Goal: Task Accomplishment & Management: Complete application form

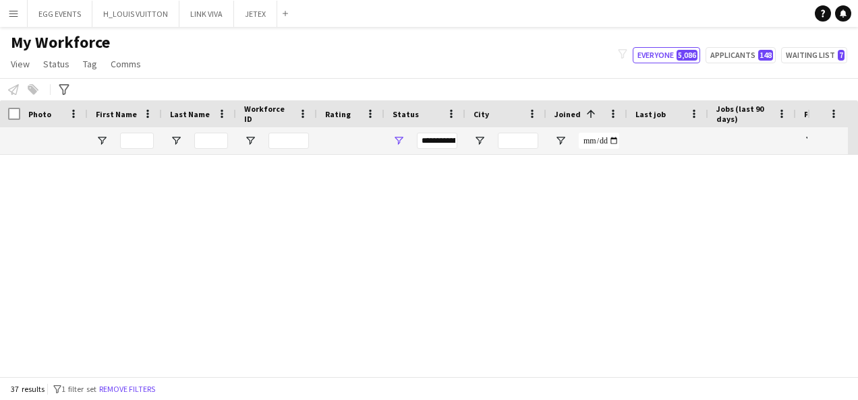
scroll to position [0, 12]
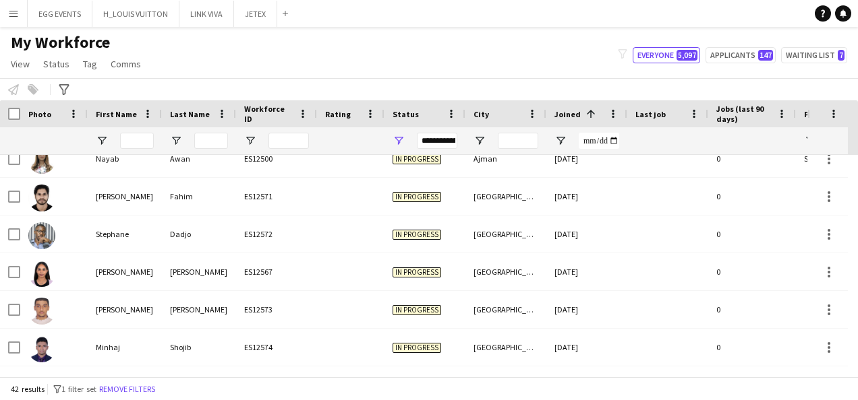
scroll to position [1374, 0]
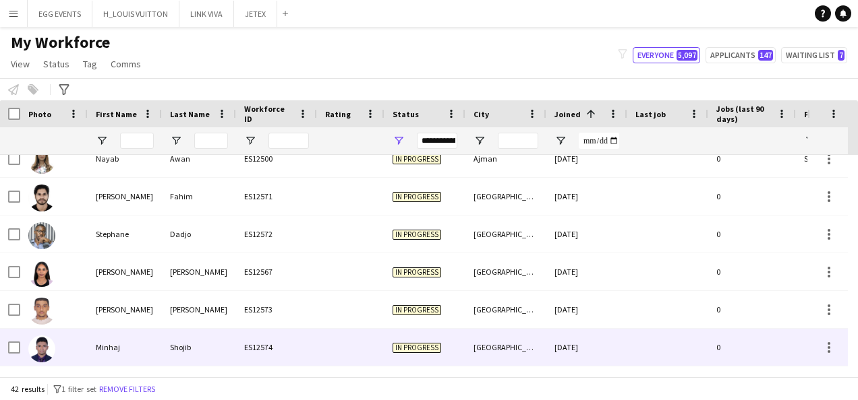
click at [454, 345] on div "In progress" at bounding box center [424, 347] width 81 height 37
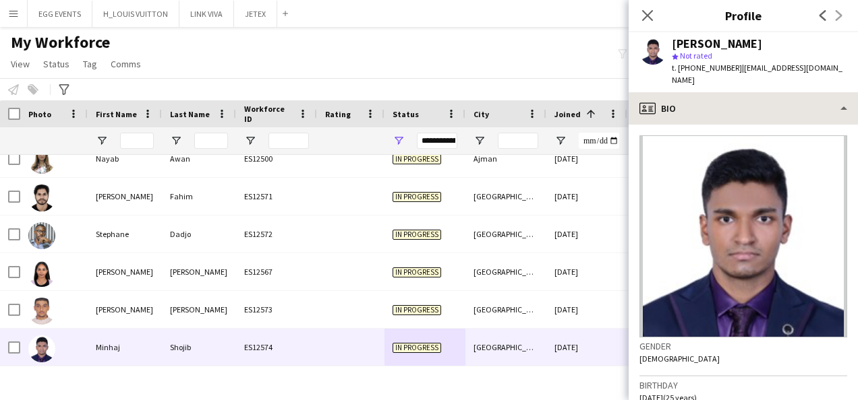
drag, startPoint x: 715, startPoint y: 76, endPoint x: 708, endPoint y: 90, distance: 15.7
click at [708, 90] on app-crew-profile "Close pop-in Profile Previous Next [PERSON_NAME] star Not rated t. [PHONE_NUMBE…" at bounding box center [742, 200] width 229 height 400
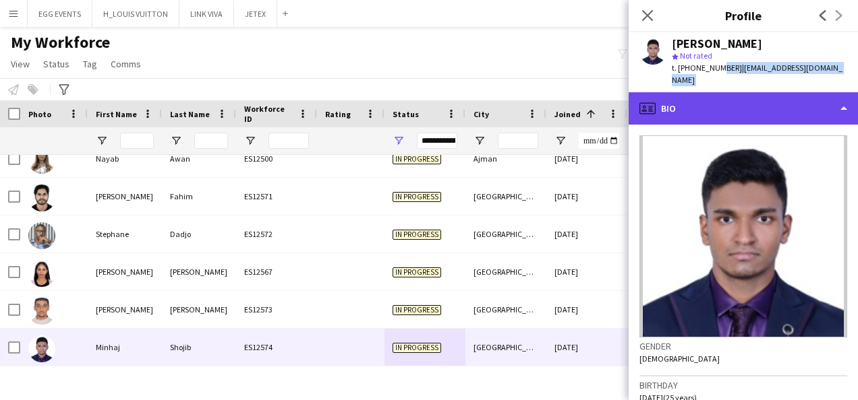
click at [708, 92] on div "profile Bio" at bounding box center [742, 108] width 229 height 32
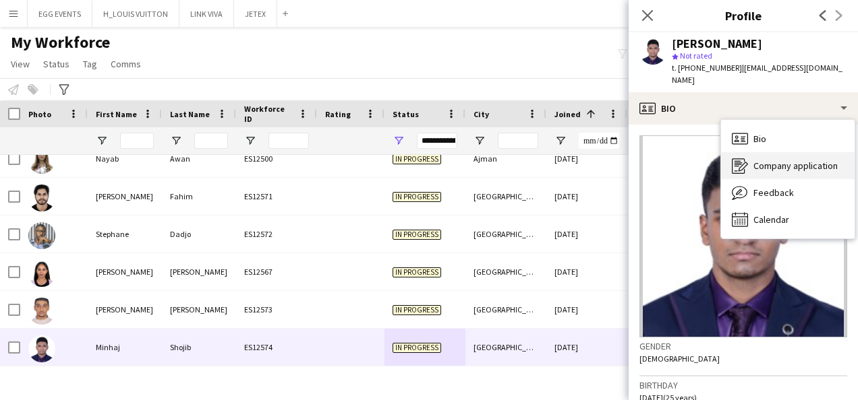
click at [744, 158] on icon "Company application" at bounding box center [740, 166] width 16 height 16
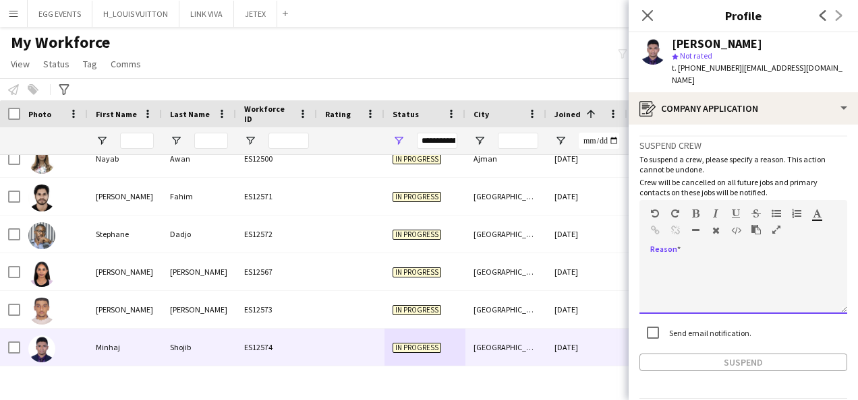
click at [681, 263] on div at bounding box center [743, 287] width 208 height 54
paste div
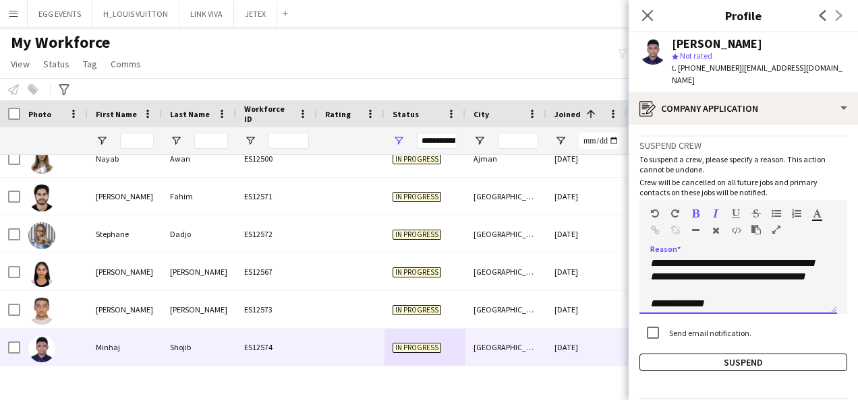
scroll to position [200, 0]
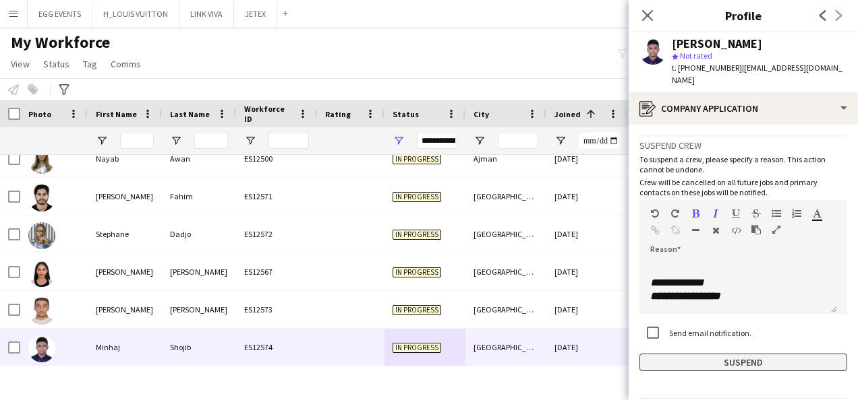
click at [713, 356] on button "Suspend" at bounding box center [743, 363] width 208 height 18
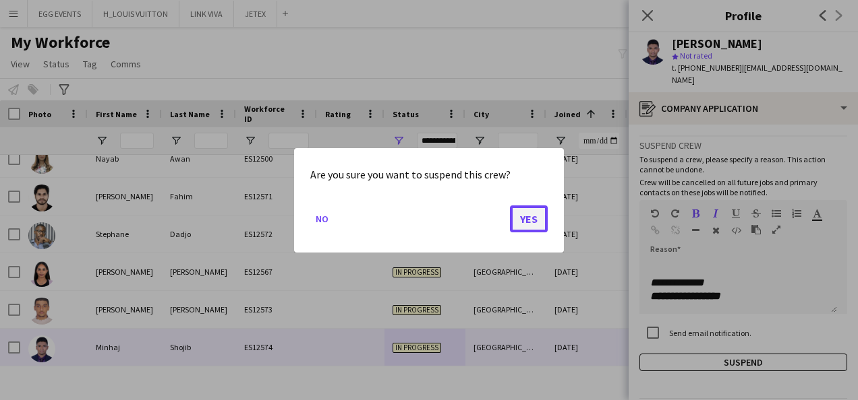
click at [528, 222] on button "Yes" at bounding box center [529, 218] width 38 height 27
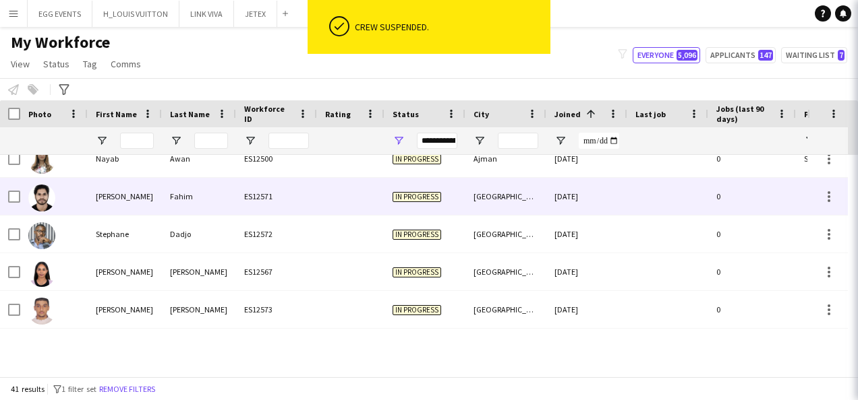
scroll to position [1336, 0]
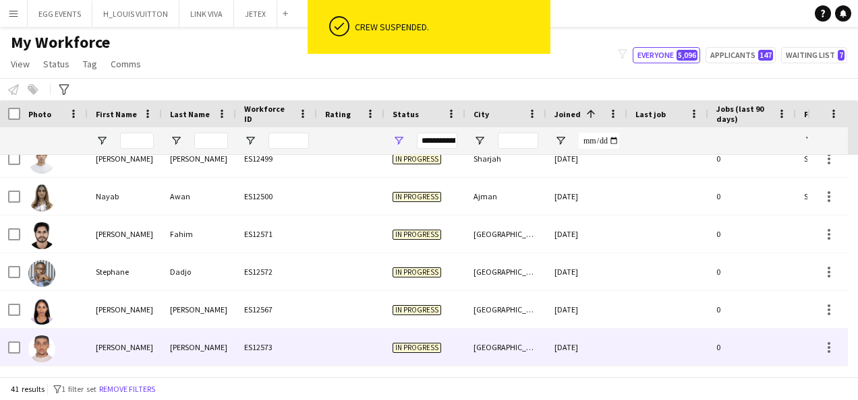
click at [479, 344] on div "[GEOGRAPHIC_DATA]" at bounding box center [505, 347] width 81 height 37
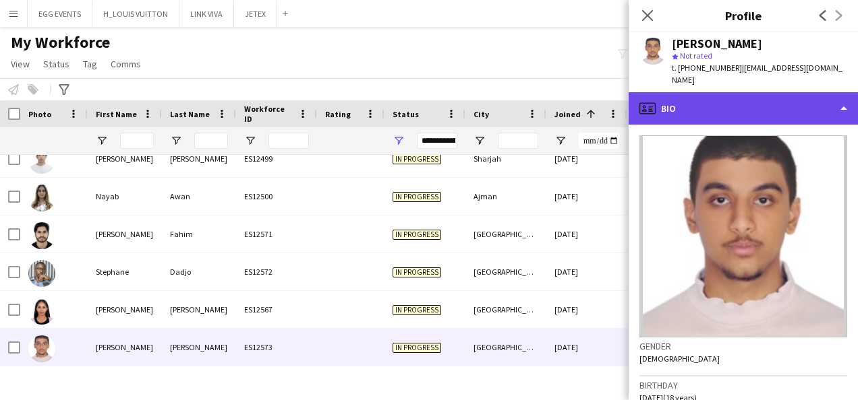
click at [701, 97] on div "profile Bio" at bounding box center [742, 108] width 229 height 32
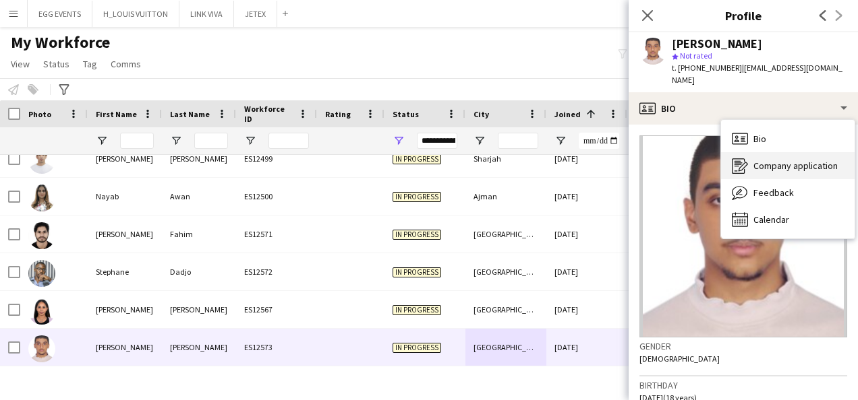
click at [735, 158] on icon "Company application" at bounding box center [740, 166] width 16 height 16
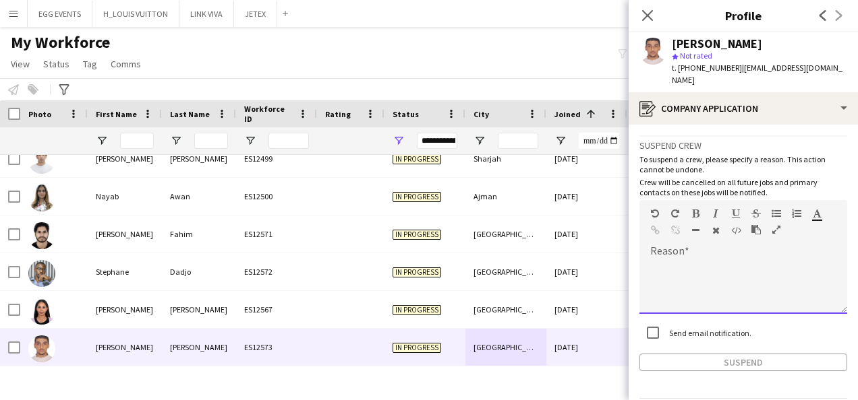
click at [690, 273] on div at bounding box center [743, 287] width 208 height 54
paste div
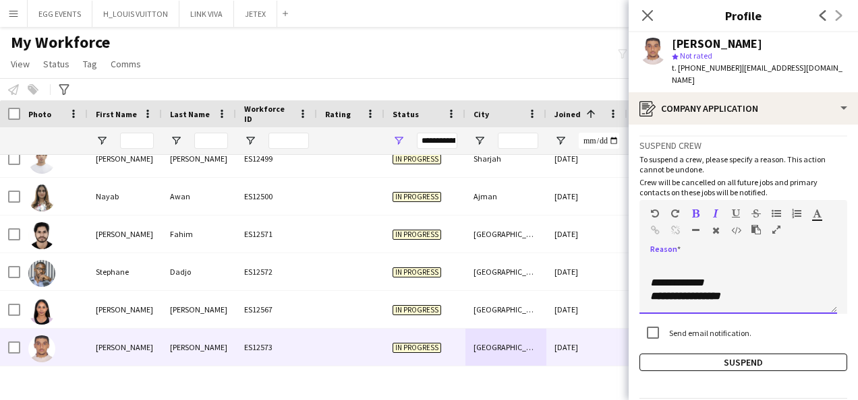
scroll to position [0, 0]
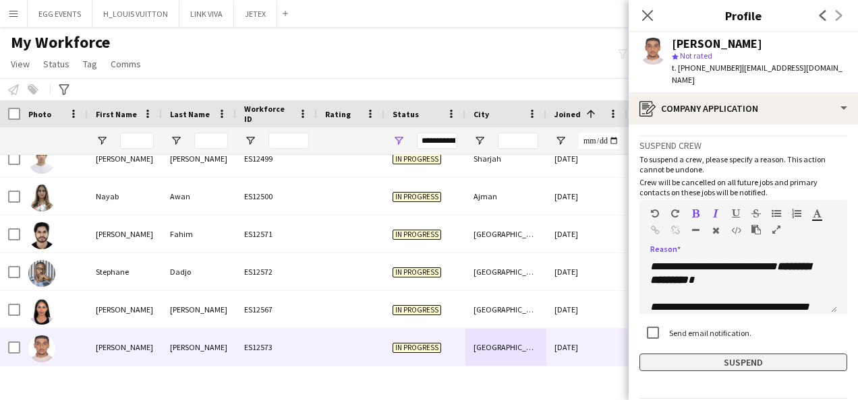
click at [664, 354] on button "Suspend" at bounding box center [743, 363] width 208 height 18
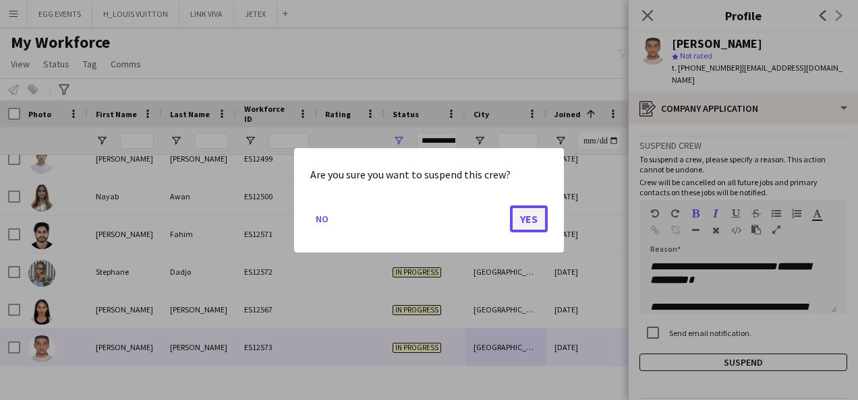
click at [540, 222] on button "Yes" at bounding box center [529, 218] width 38 height 27
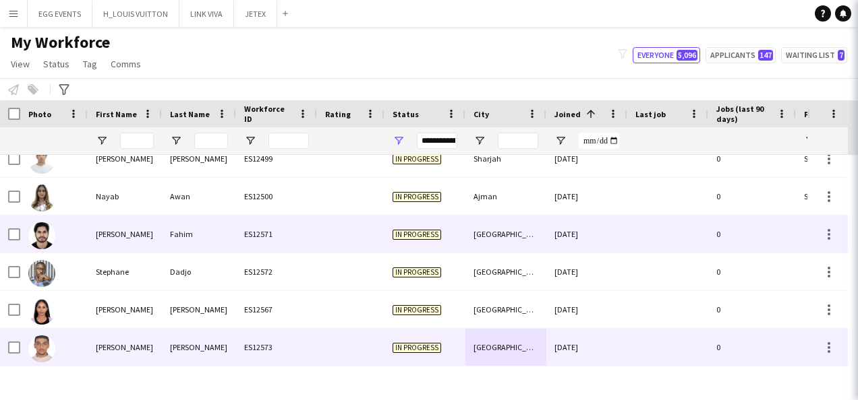
scroll to position [1299, 0]
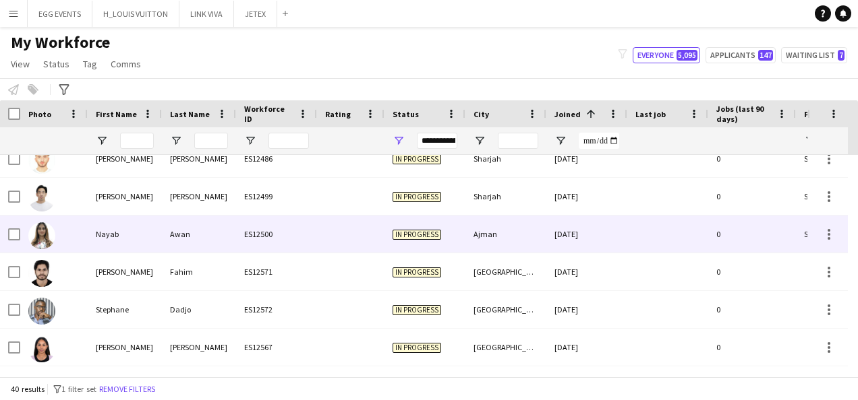
click at [540, 224] on div "Ajman" at bounding box center [505, 234] width 81 height 37
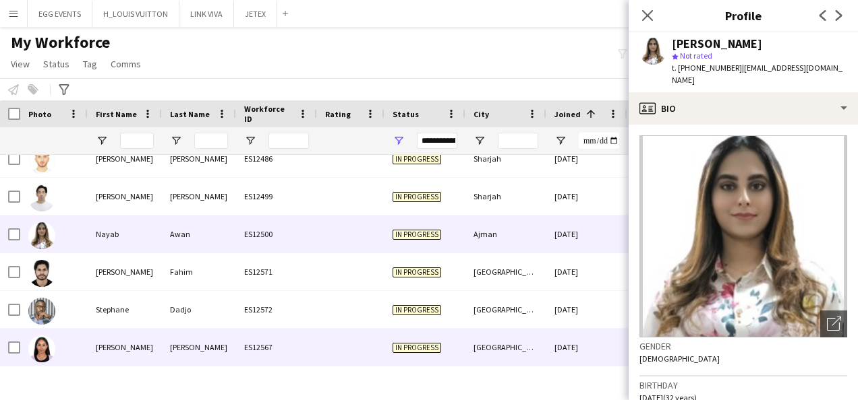
click at [498, 342] on div "[GEOGRAPHIC_DATA]" at bounding box center [505, 347] width 81 height 37
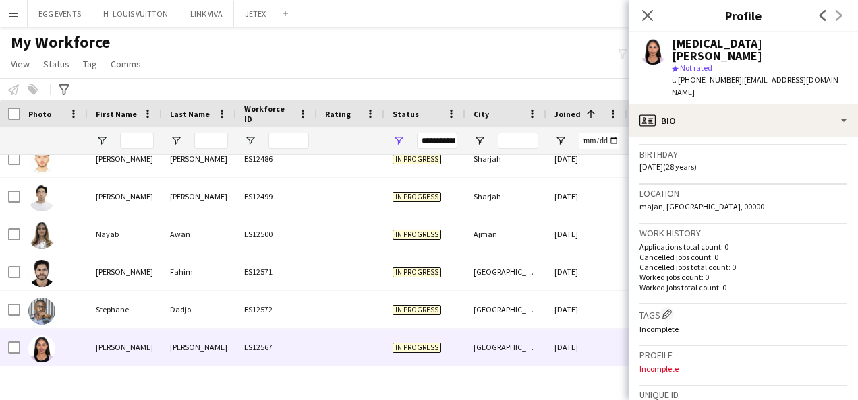
scroll to position [486, 0]
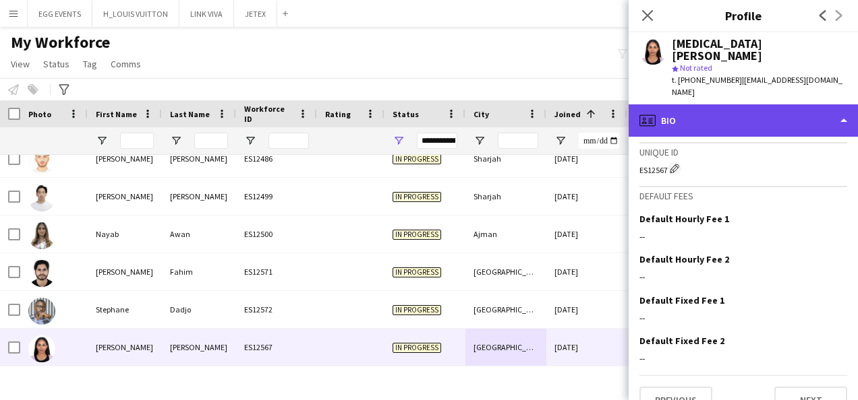
click at [747, 106] on div "profile Bio" at bounding box center [742, 121] width 229 height 32
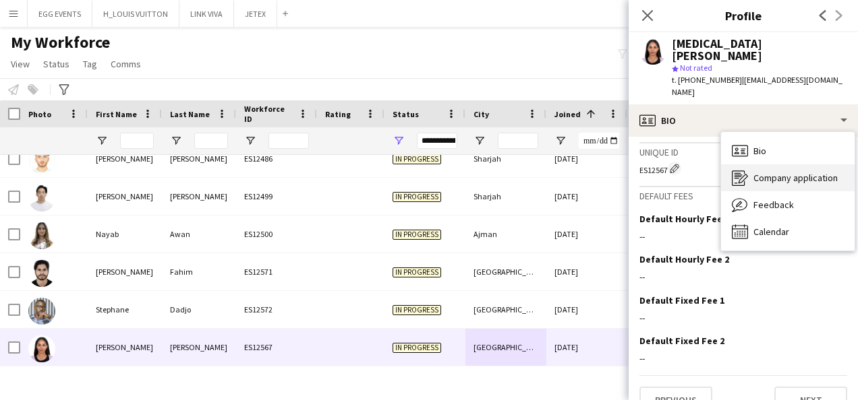
click at [743, 171] on icon at bounding box center [738, 179] width 13 height 16
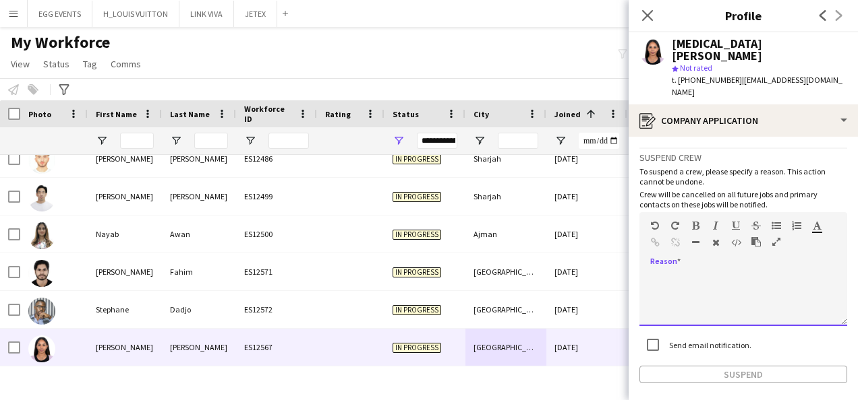
click at [713, 272] on div at bounding box center [743, 299] width 208 height 54
paste div
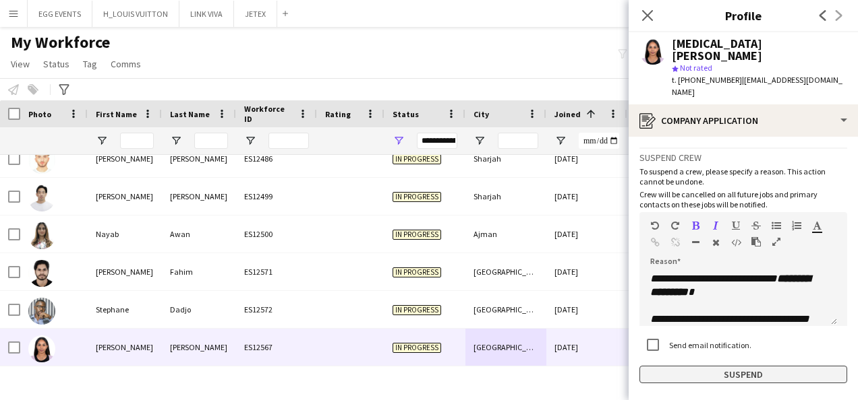
click at [666, 366] on button "Suspend" at bounding box center [743, 375] width 208 height 18
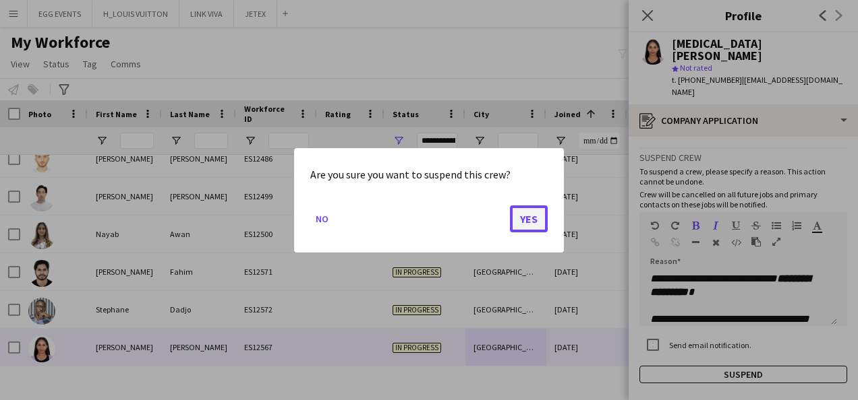
click at [525, 217] on button "Yes" at bounding box center [529, 218] width 38 height 27
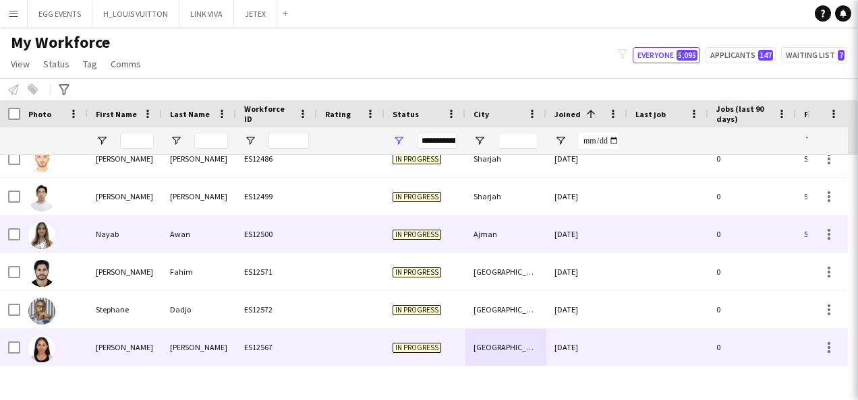
scroll to position [1261, 0]
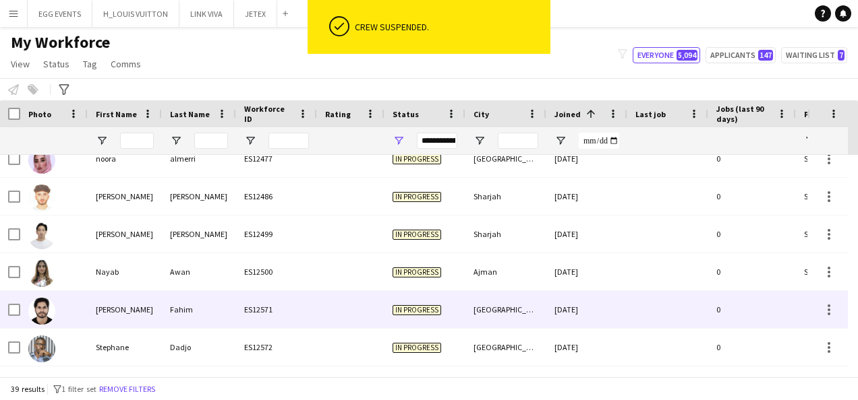
click at [571, 320] on div "[DATE]" at bounding box center [586, 309] width 81 height 37
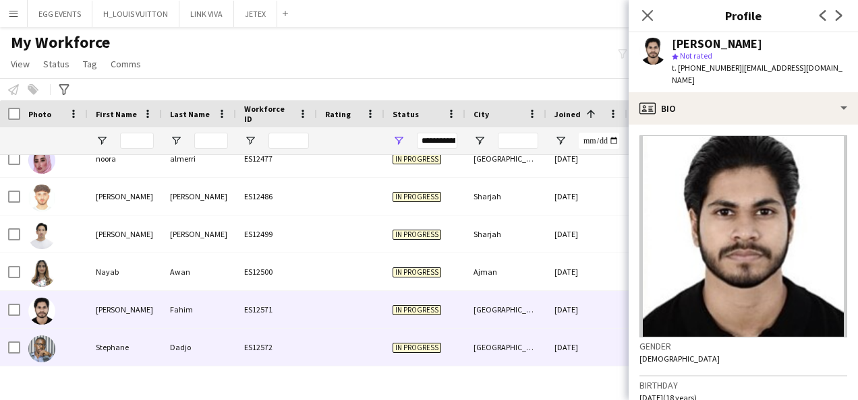
click at [566, 331] on div "[DATE]" at bounding box center [586, 347] width 81 height 37
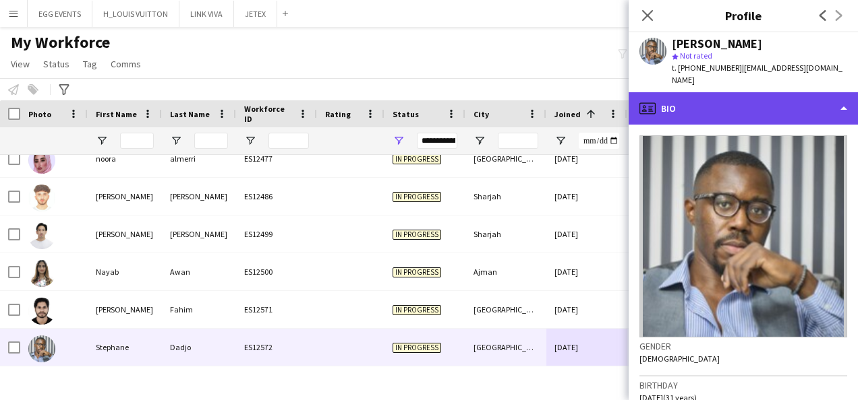
click at [721, 104] on div "profile Bio" at bounding box center [742, 108] width 229 height 32
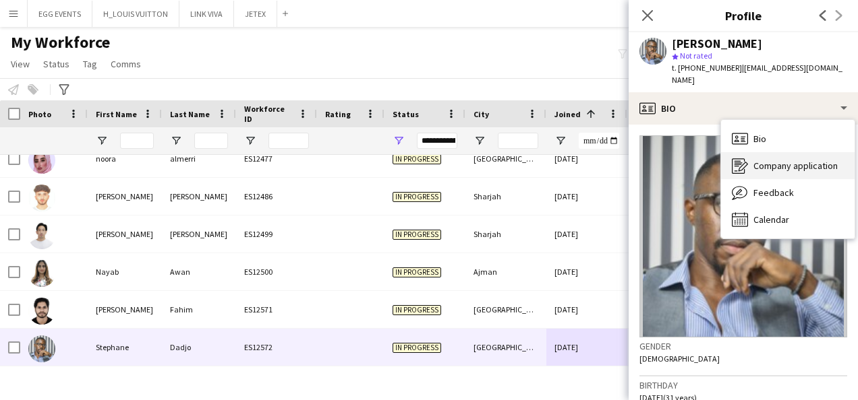
click at [742, 158] on icon "Company application" at bounding box center [740, 166] width 16 height 16
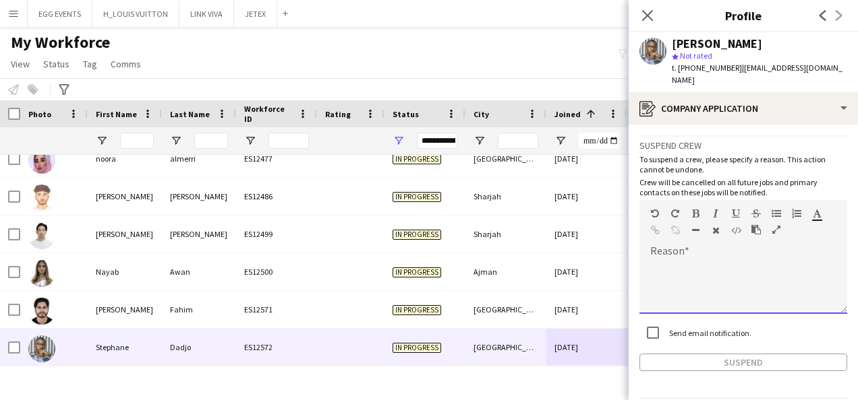
click at [713, 274] on div at bounding box center [743, 287] width 208 height 54
paste div
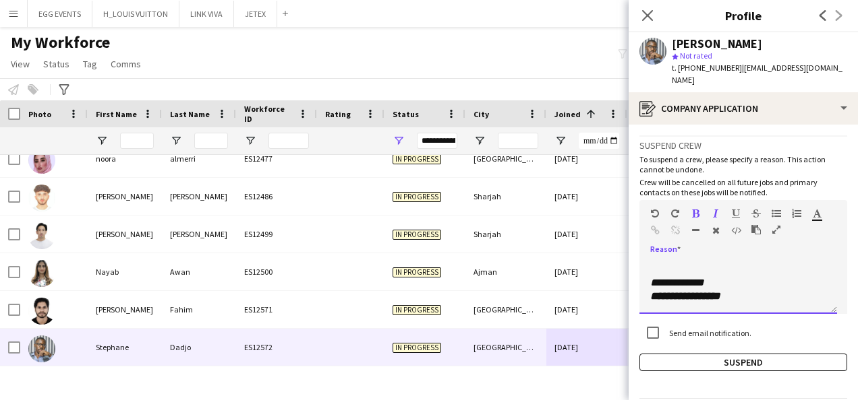
scroll to position [0, 0]
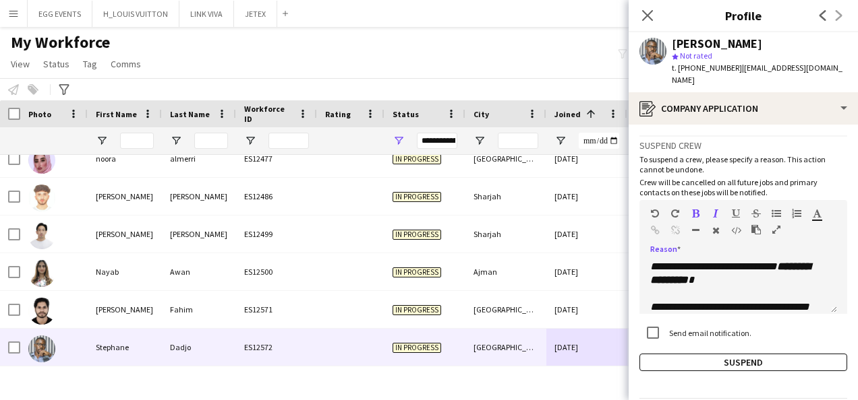
click at [676, 338] on div "**********" at bounding box center [743, 254] width 208 height 236
click at [665, 354] on button "Suspend" at bounding box center [743, 363] width 208 height 18
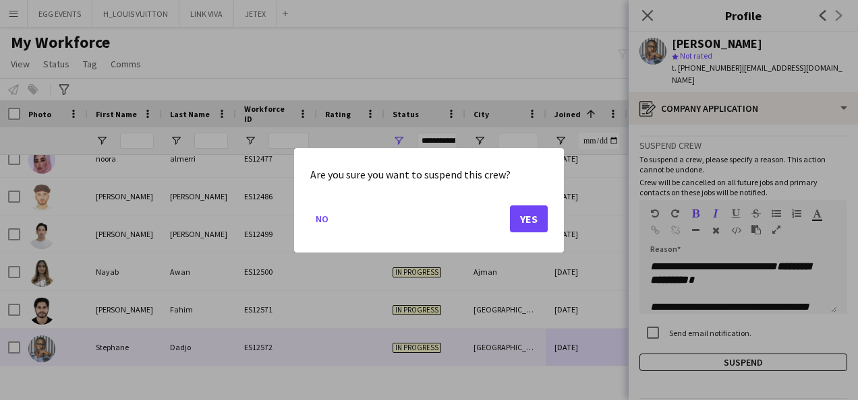
drag, startPoint x: 556, startPoint y: 231, endPoint x: 541, endPoint y: 224, distance: 16.9
click at [541, 224] on div "Are you sure you want to suspend this crew? No Yes" at bounding box center [429, 200] width 270 height 105
click at [541, 224] on button "Yes" at bounding box center [529, 218] width 38 height 27
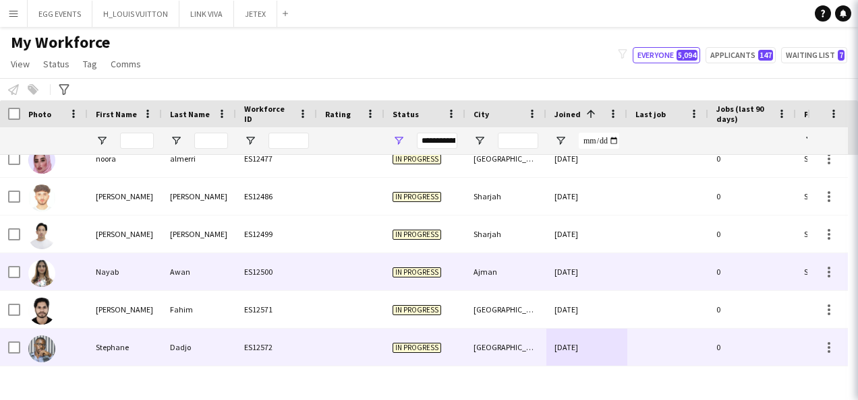
scroll to position [1223, 0]
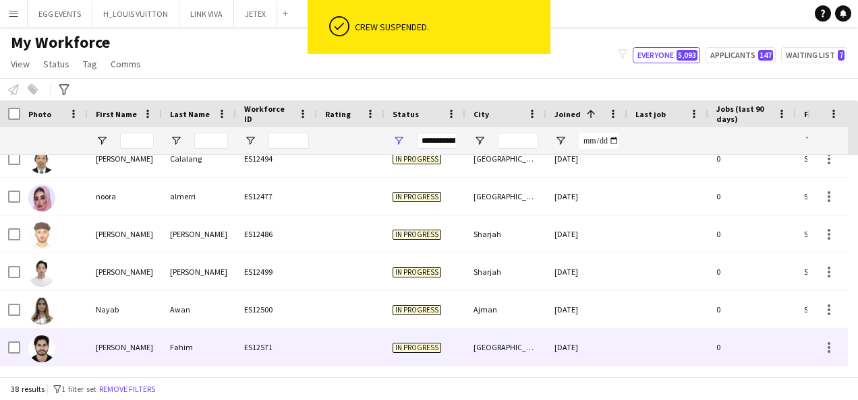
click at [551, 330] on div "[DATE]" at bounding box center [586, 347] width 81 height 37
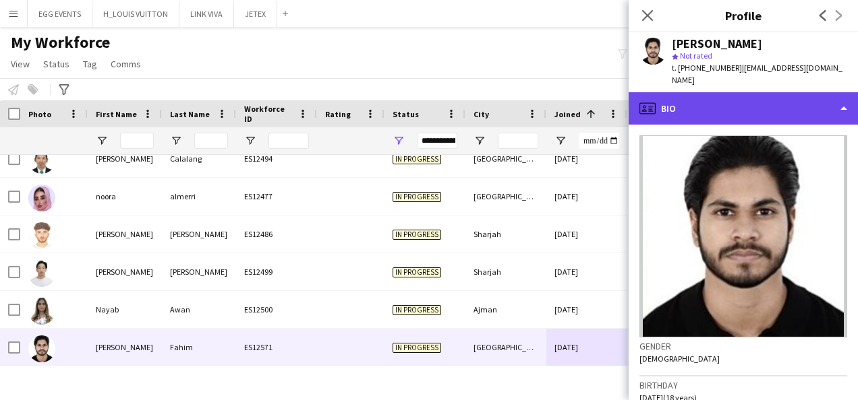
click at [706, 92] on div "profile Bio" at bounding box center [742, 108] width 229 height 32
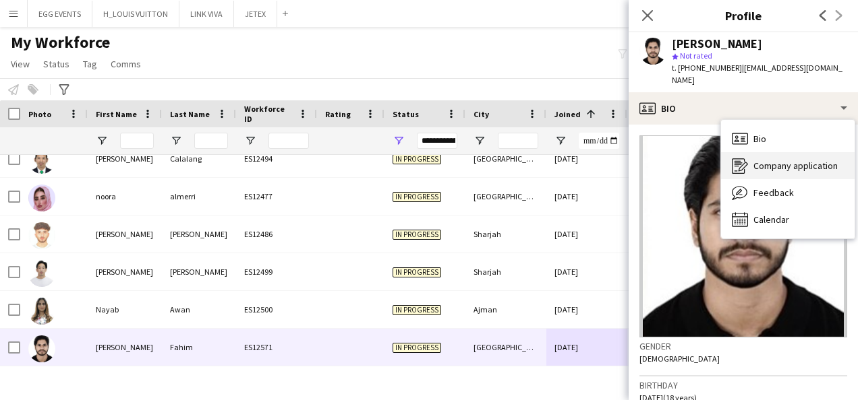
click at [736, 158] on icon at bounding box center [738, 166] width 13 height 16
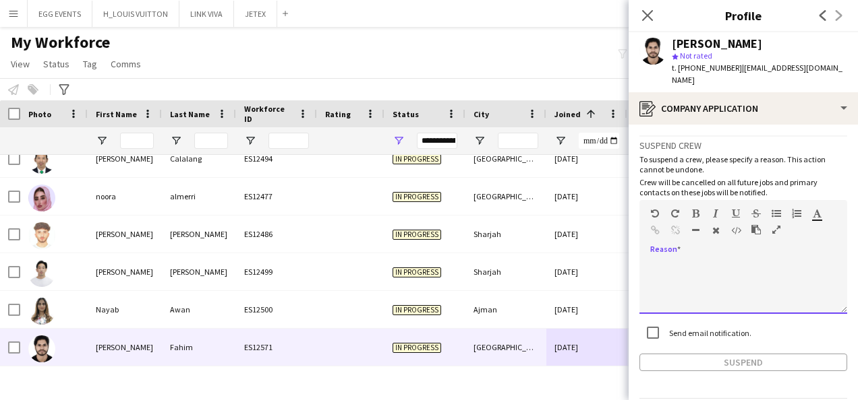
click at [689, 282] on div at bounding box center [743, 287] width 208 height 54
paste div
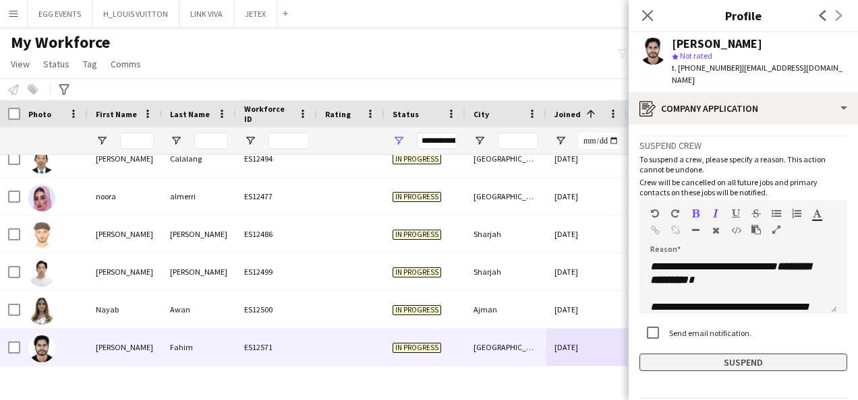
click at [665, 354] on button "Suspend" at bounding box center [743, 363] width 208 height 18
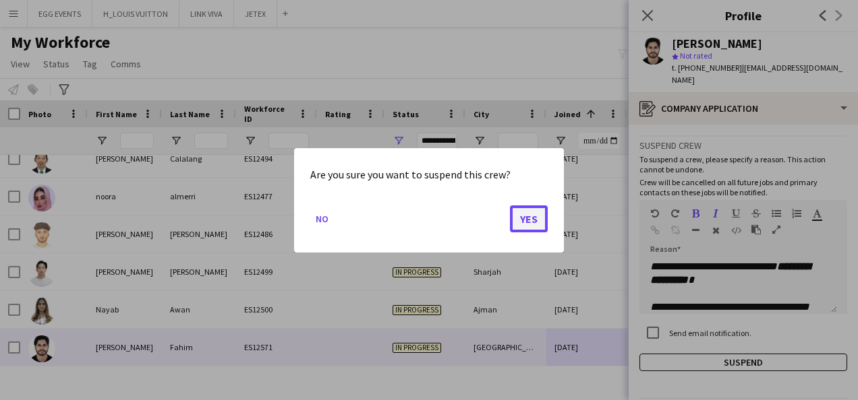
click at [538, 226] on button "Yes" at bounding box center [529, 218] width 38 height 27
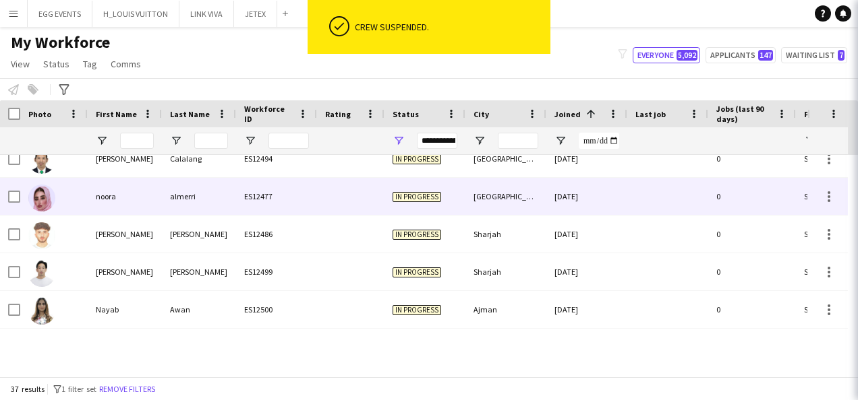
scroll to position [1185, 0]
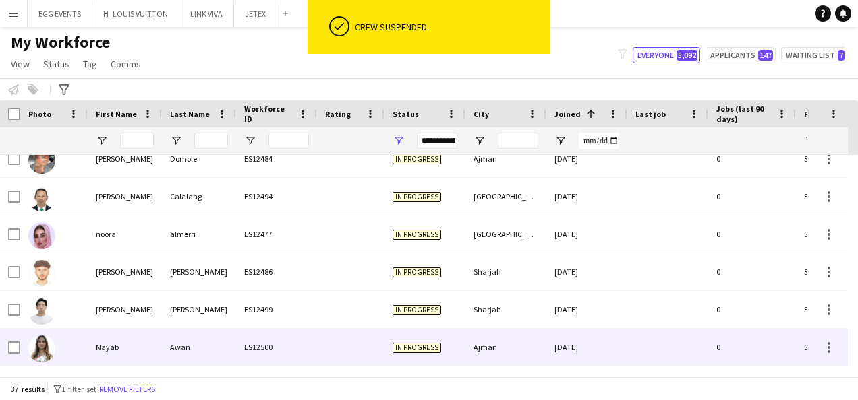
click at [572, 342] on div "[DATE]" at bounding box center [586, 347] width 81 height 37
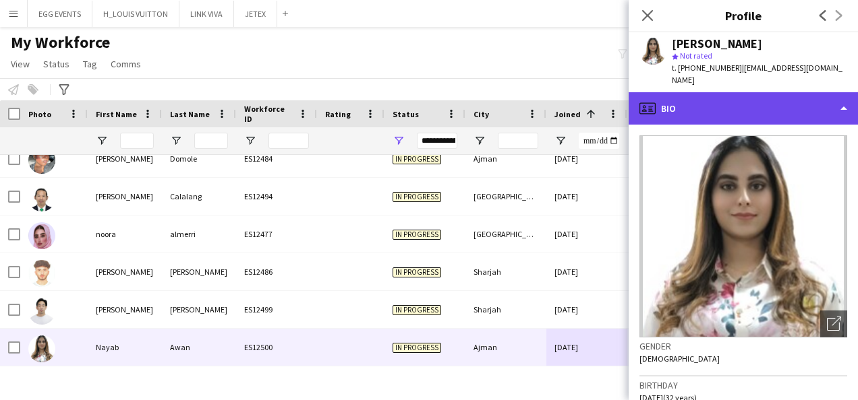
click at [785, 92] on div "profile Bio" at bounding box center [742, 108] width 229 height 32
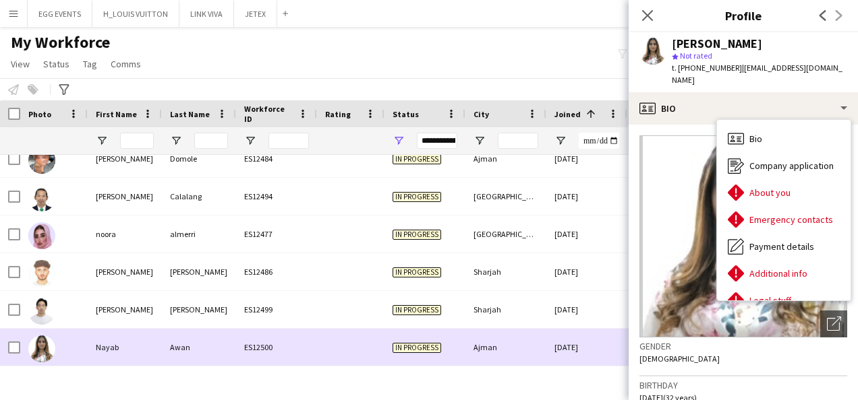
click at [537, 330] on div "Ajman" at bounding box center [505, 347] width 81 height 37
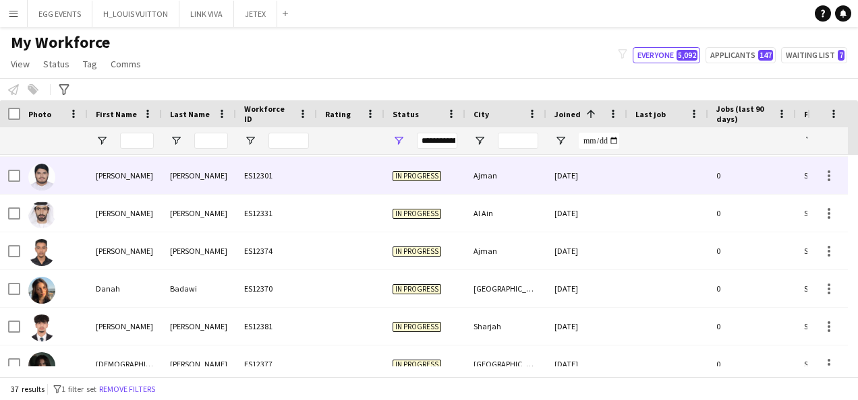
scroll to position [245, 0]
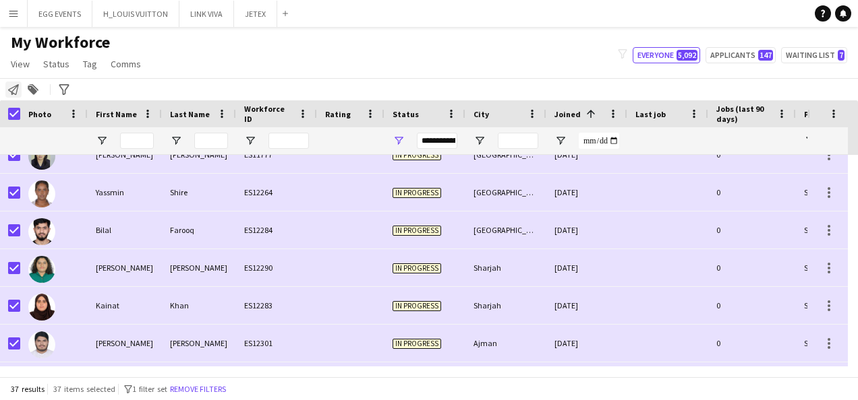
click at [13, 93] on icon at bounding box center [13, 89] width 11 height 11
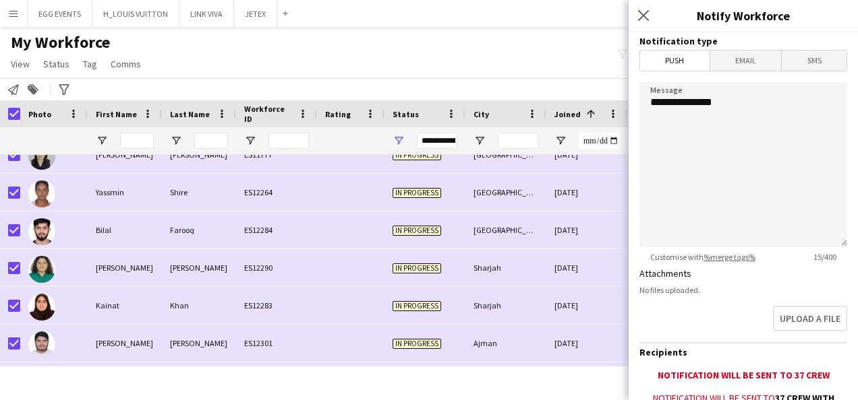
click at [748, 48] on form "**********" at bounding box center [742, 294] width 229 height 525
click at [741, 57] on span "Email" at bounding box center [745, 61] width 71 height 20
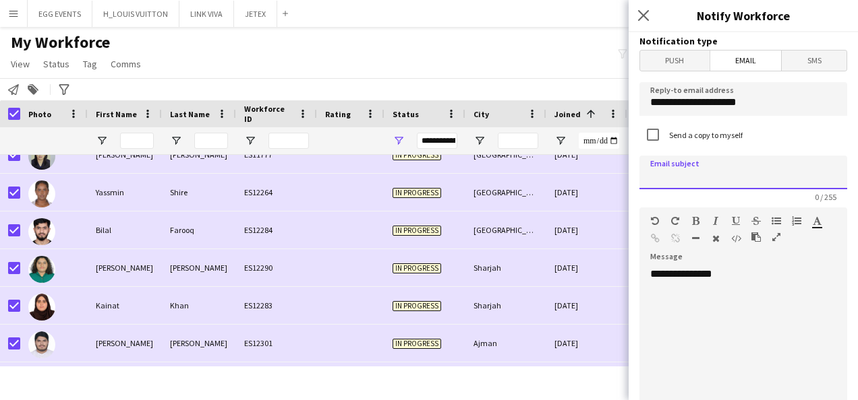
click at [678, 179] on input at bounding box center [743, 173] width 208 height 34
type input "**********"
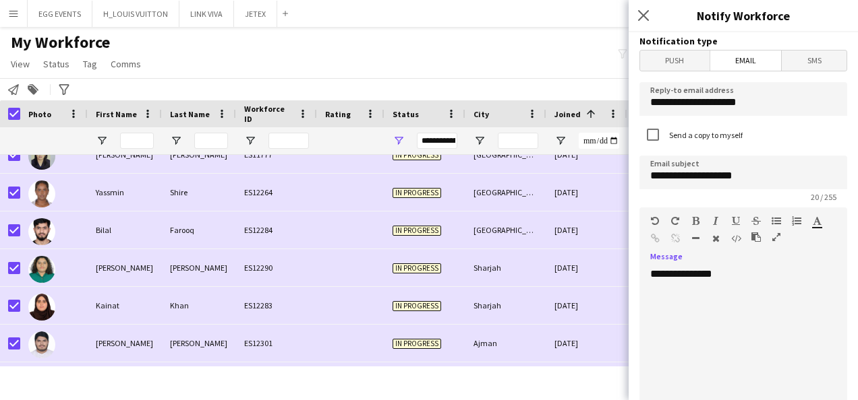
click at [734, 278] on div "**********" at bounding box center [738, 349] width 198 height 162
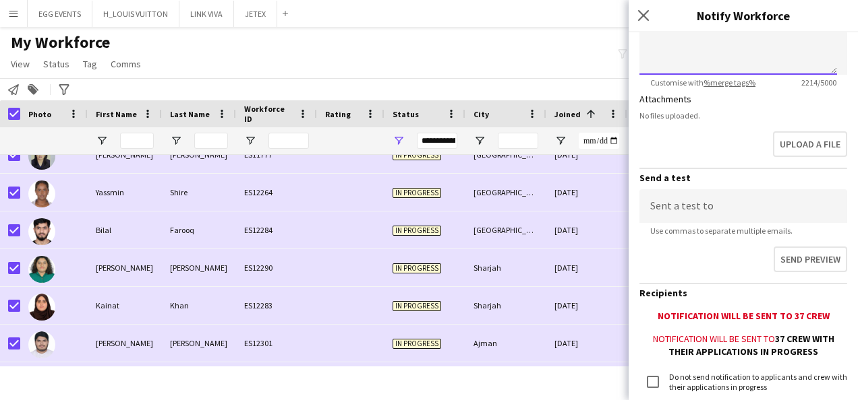
scroll to position [452, 0]
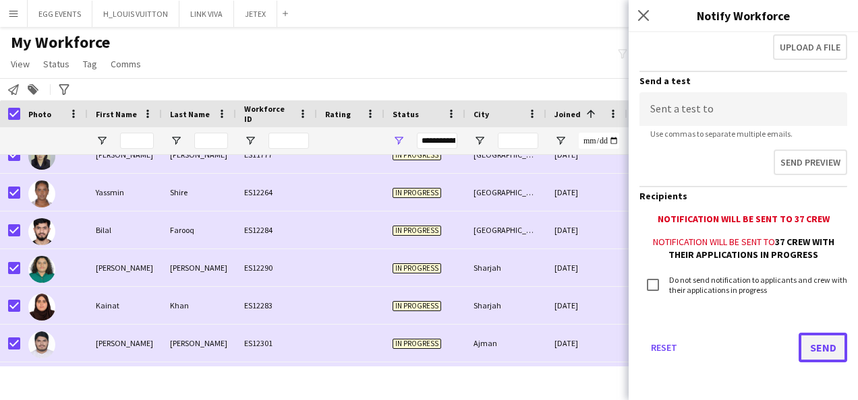
click at [804, 337] on button "Send" at bounding box center [822, 348] width 49 height 30
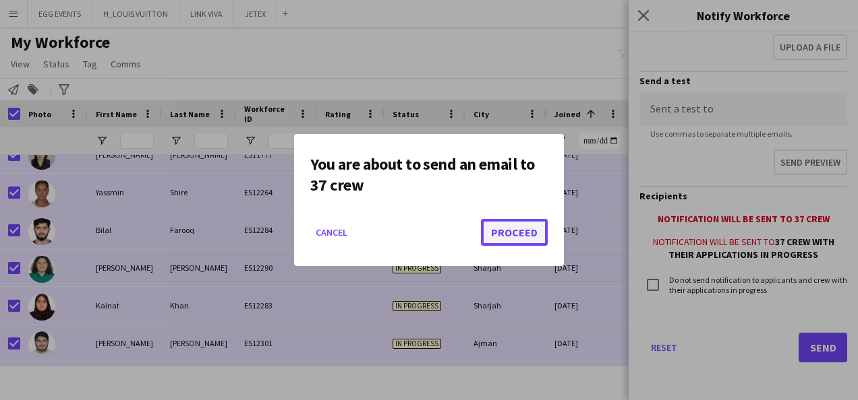
click at [535, 236] on button "Proceed" at bounding box center [514, 232] width 67 height 27
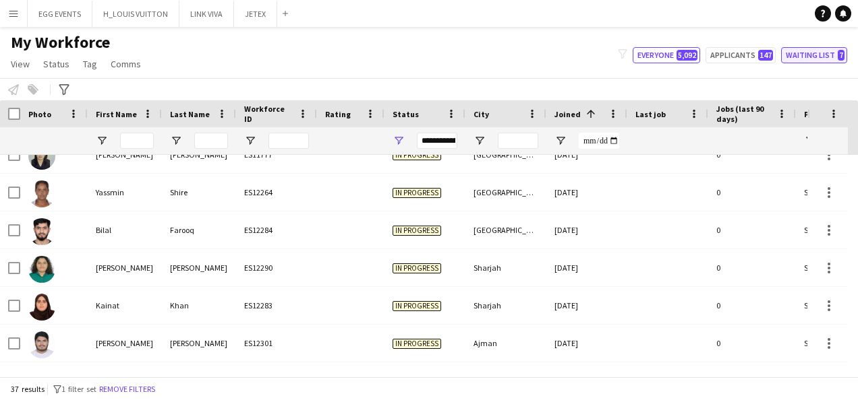
click at [833, 55] on button "Waiting list 7" at bounding box center [814, 55] width 66 height 16
type input "**********"
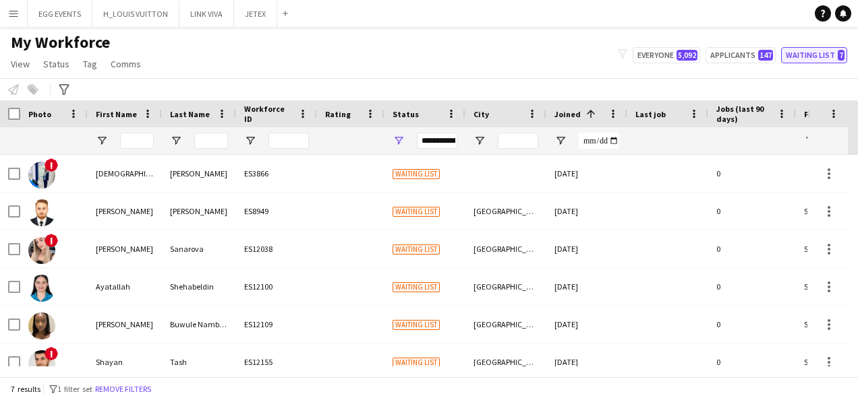
click at [816, 53] on button "Waiting list 7" at bounding box center [814, 55] width 66 height 16
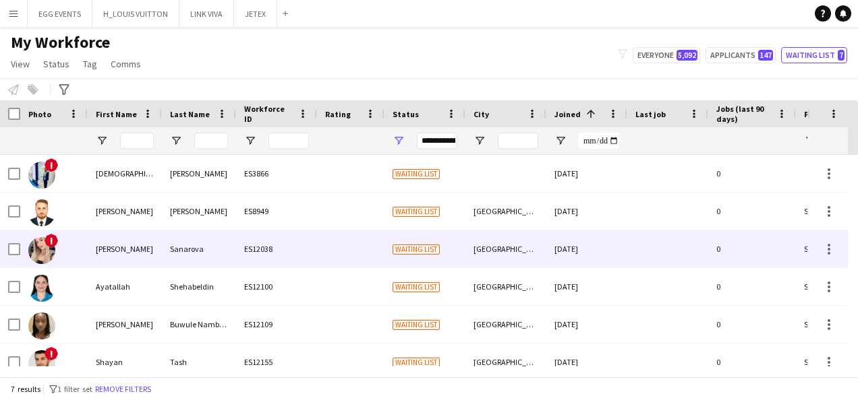
scroll to position [53, 0]
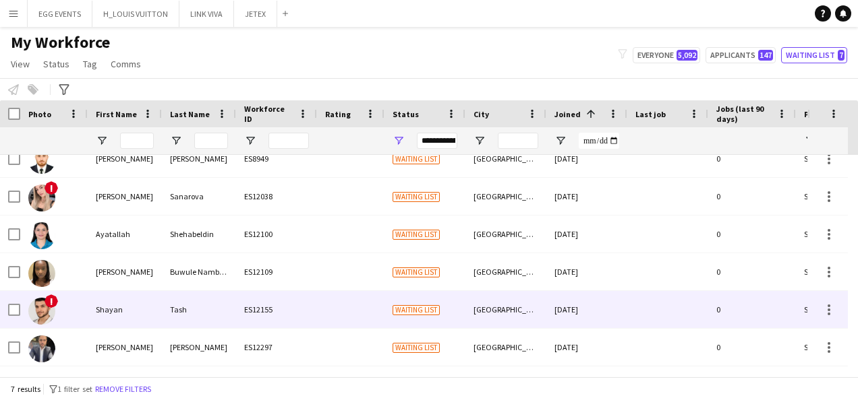
click at [528, 309] on div "[GEOGRAPHIC_DATA]" at bounding box center [505, 309] width 81 height 37
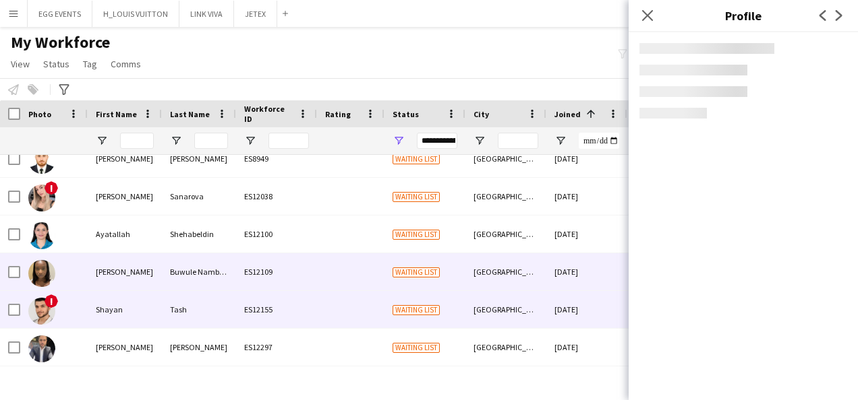
click at [561, 278] on div "[DATE]" at bounding box center [586, 272] width 81 height 37
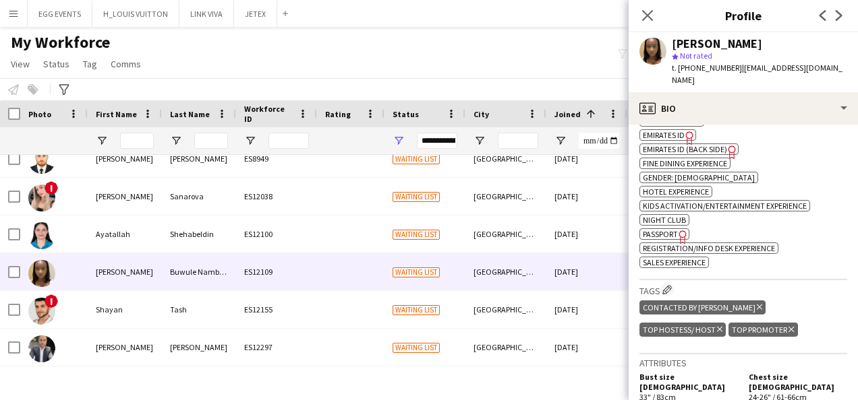
scroll to position [517, 0]
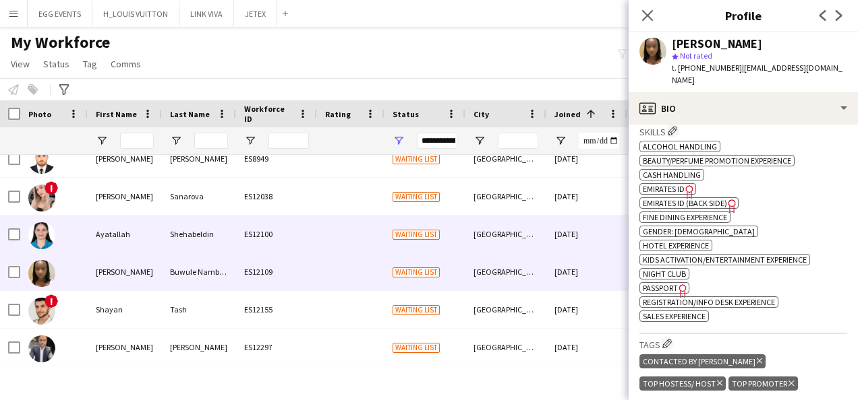
click at [584, 233] on div "[DATE]" at bounding box center [586, 234] width 81 height 37
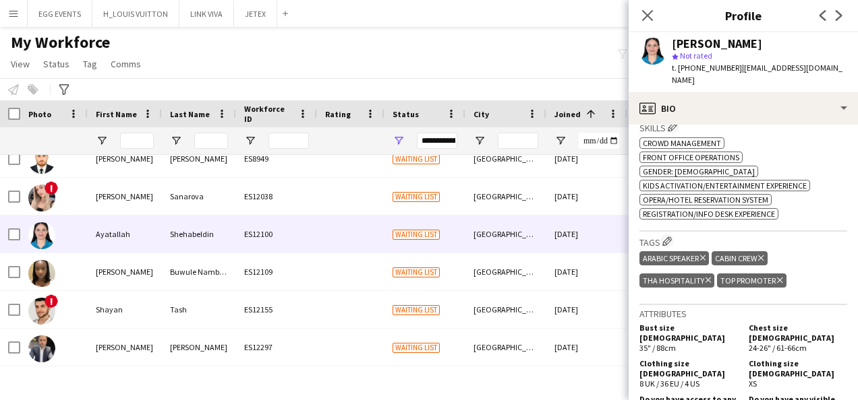
scroll to position [544, 0]
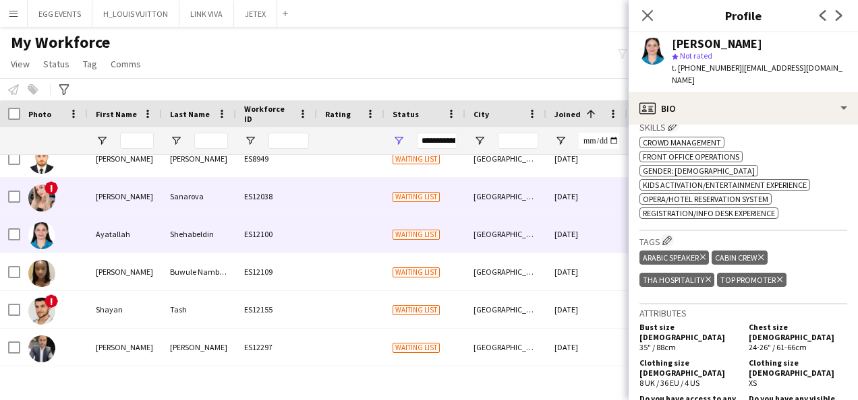
click at [588, 197] on div "[DATE]" at bounding box center [586, 196] width 81 height 37
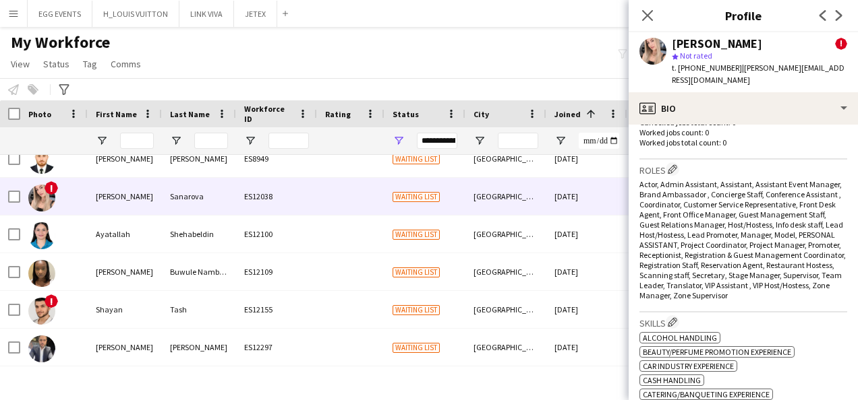
scroll to position [746, 0]
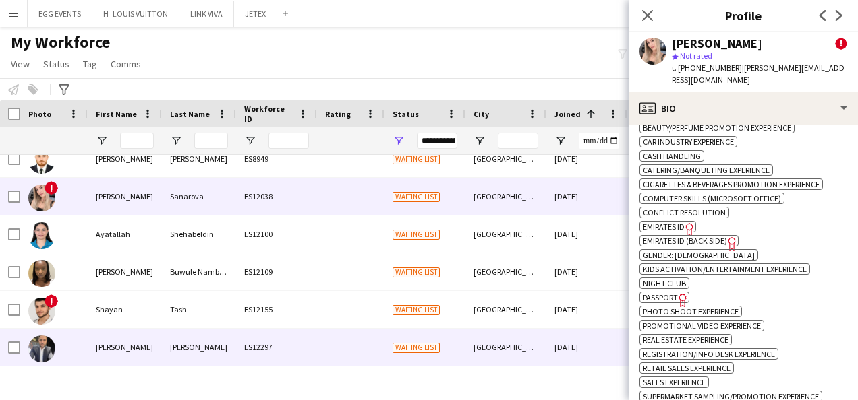
click at [561, 342] on div "[DATE]" at bounding box center [586, 347] width 81 height 37
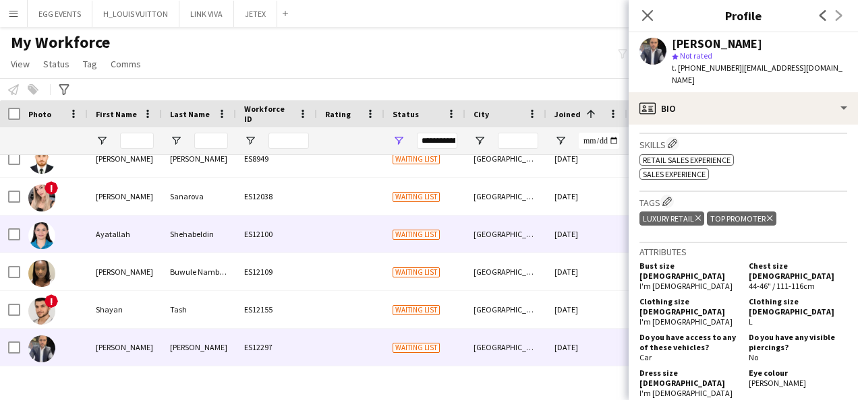
scroll to position [0, 0]
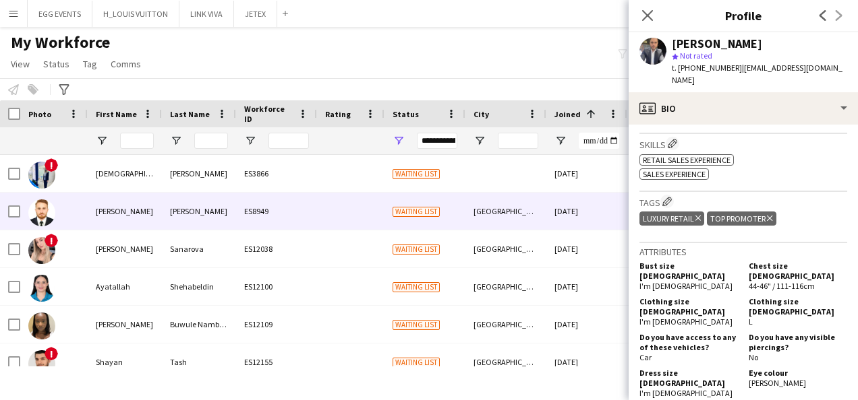
click at [526, 219] on div "[GEOGRAPHIC_DATA]" at bounding box center [505, 211] width 81 height 37
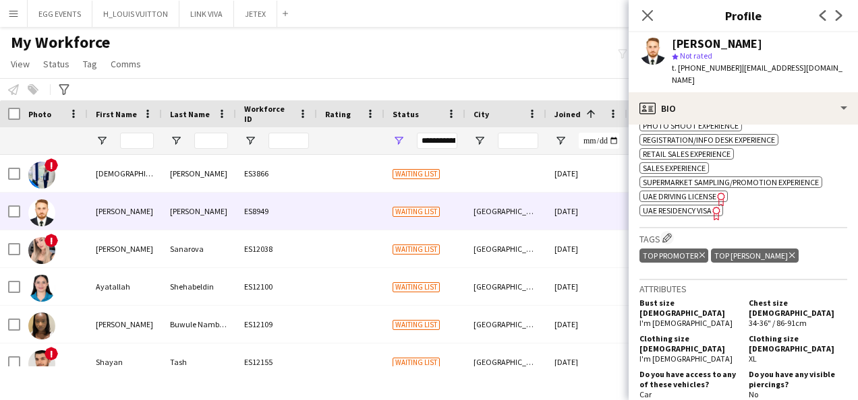
scroll to position [576, 0]
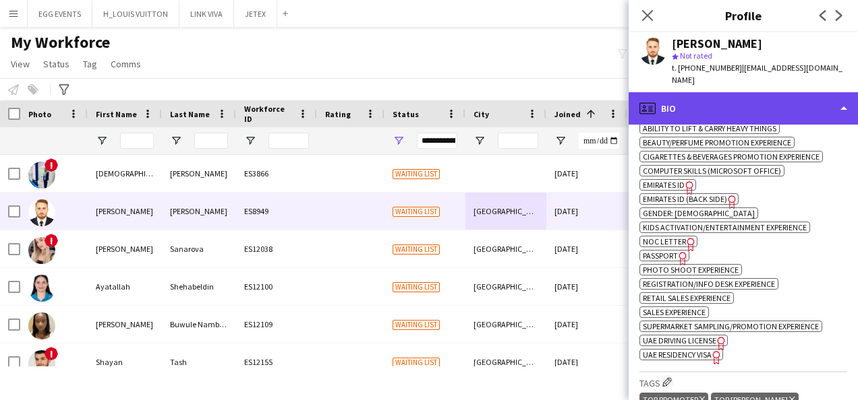
click at [769, 92] on div "profile Bio" at bounding box center [742, 108] width 229 height 32
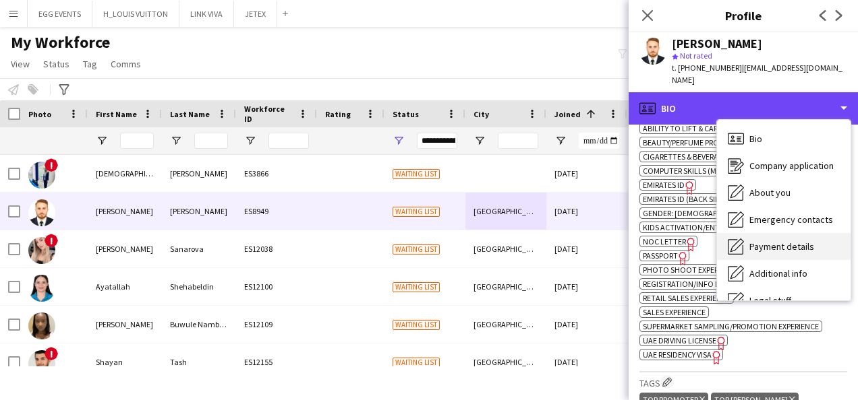
scroll to position [73, 0]
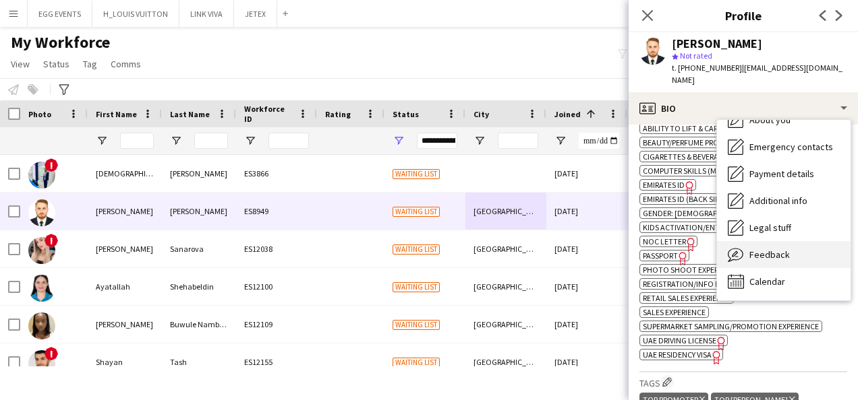
click at [782, 249] on span "Feedback" at bounding box center [769, 255] width 40 height 12
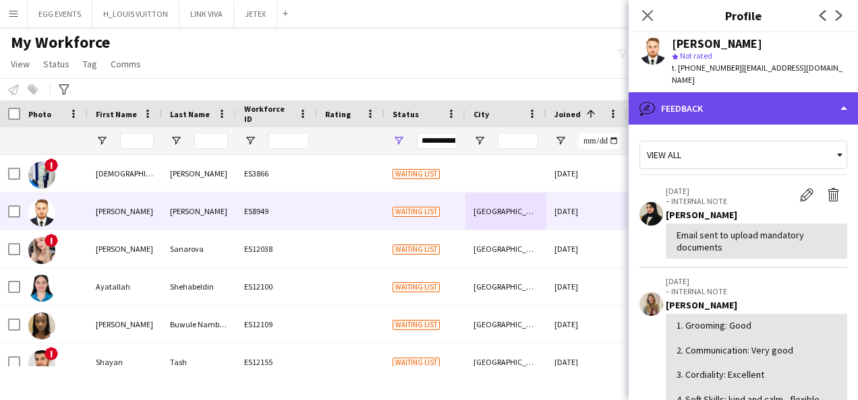
click at [807, 94] on div "bubble-pencil Feedback" at bounding box center [742, 108] width 229 height 32
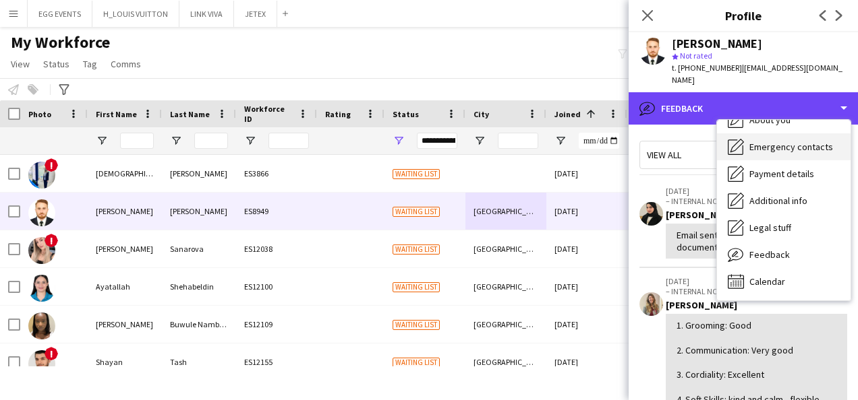
scroll to position [0, 0]
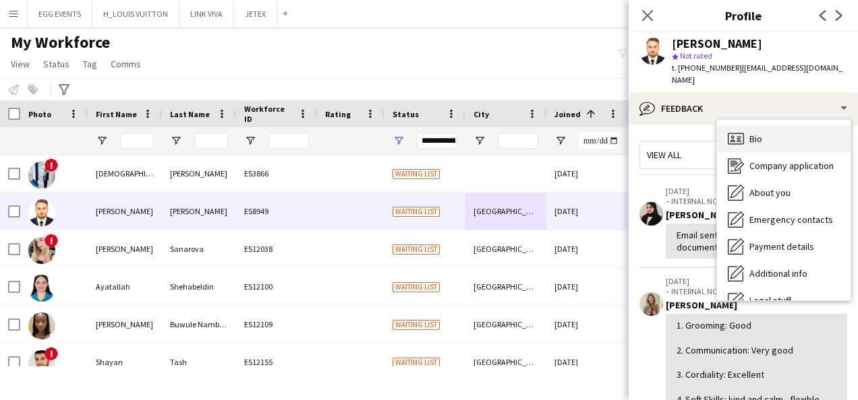
click at [784, 125] on div "Bio Bio" at bounding box center [783, 138] width 133 height 27
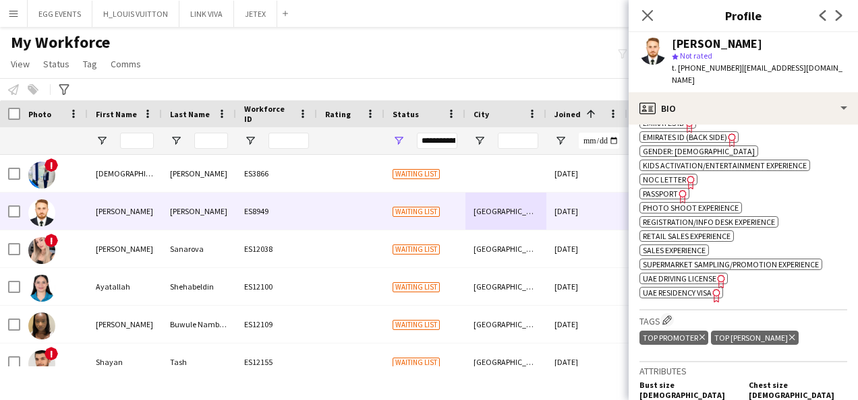
scroll to position [646, 0]
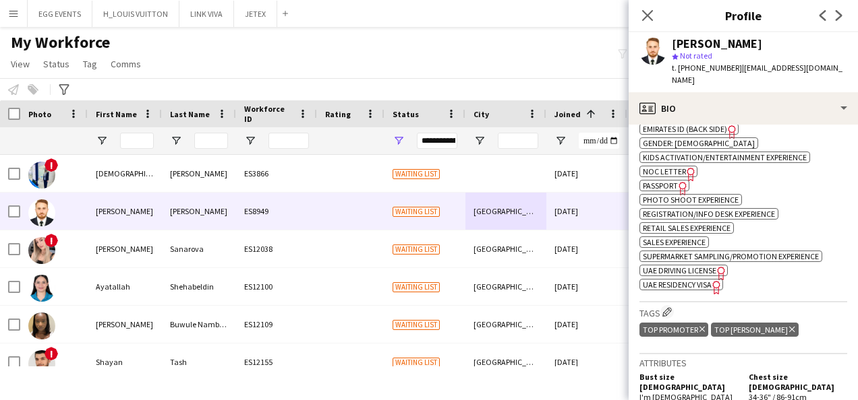
click at [693, 280] on span "UAE Residency Visa" at bounding box center [677, 285] width 69 height 10
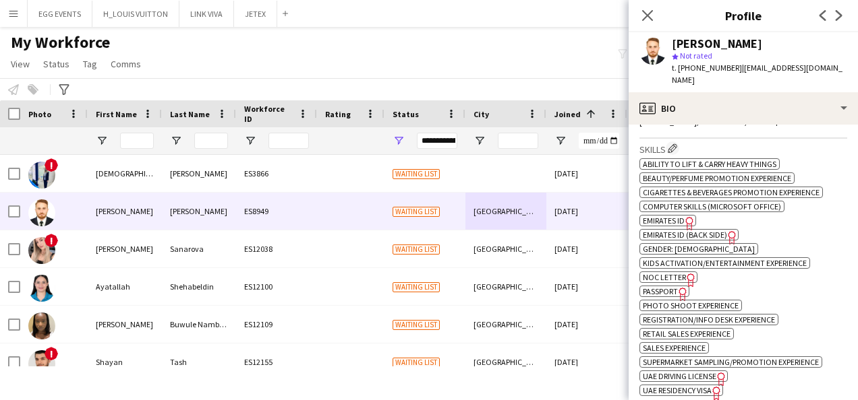
scroll to position [539, 0]
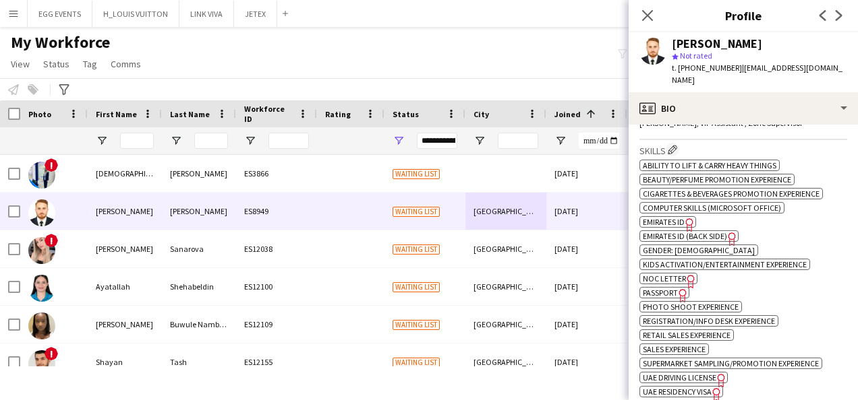
click at [661, 217] on span "Emirates ID" at bounding box center [664, 222] width 42 height 10
click at [713, 231] on span "Emirates ID (back side)" at bounding box center [685, 236] width 84 height 10
click at [676, 288] on span "Passport" at bounding box center [660, 293] width 35 height 10
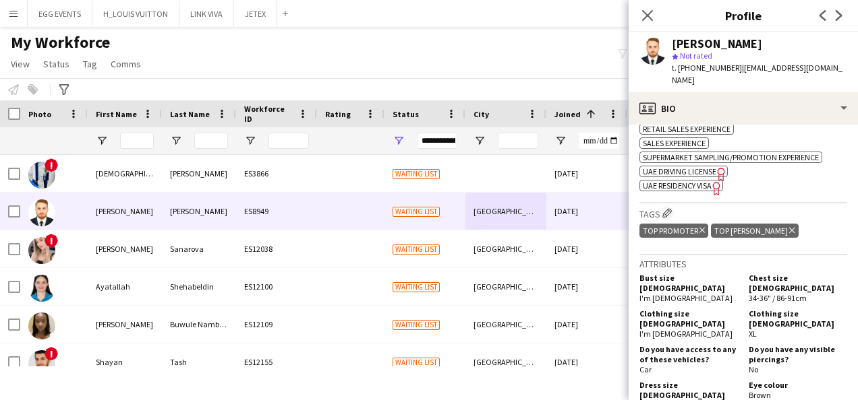
scroll to position [720, 0]
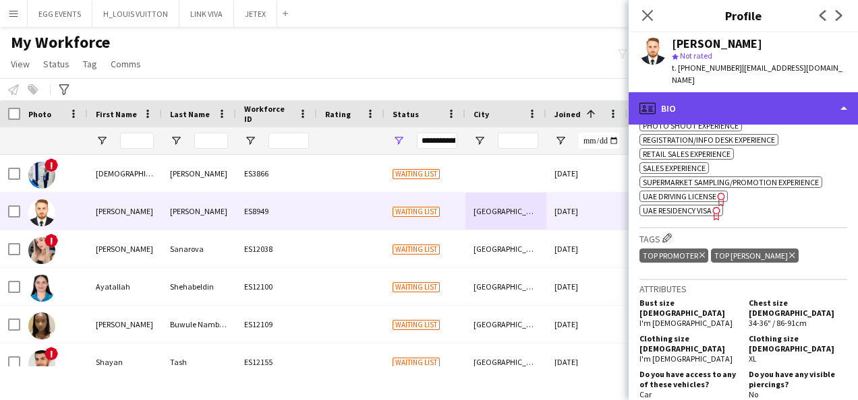
click at [798, 103] on div "profile Bio" at bounding box center [742, 108] width 229 height 32
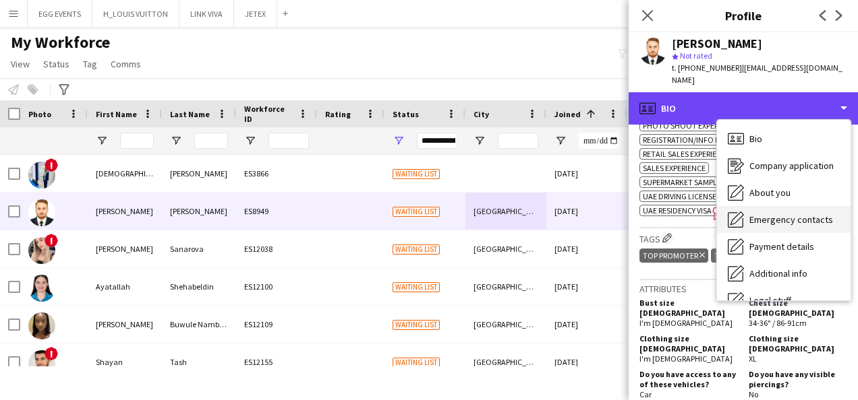
scroll to position [73, 0]
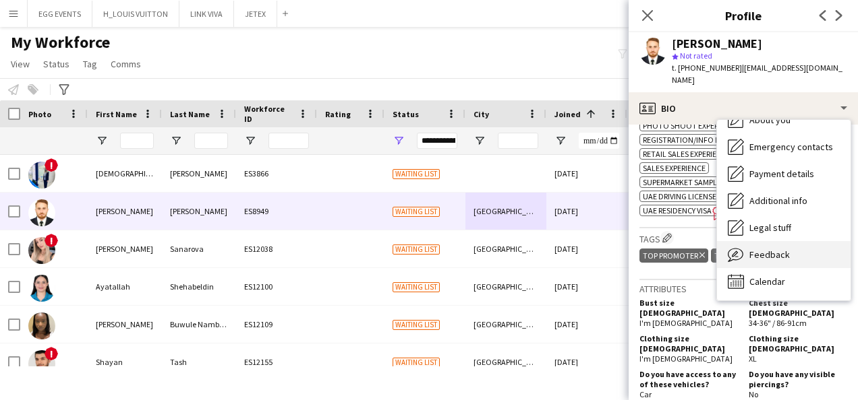
click at [771, 249] on span "Feedback" at bounding box center [769, 255] width 40 height 12
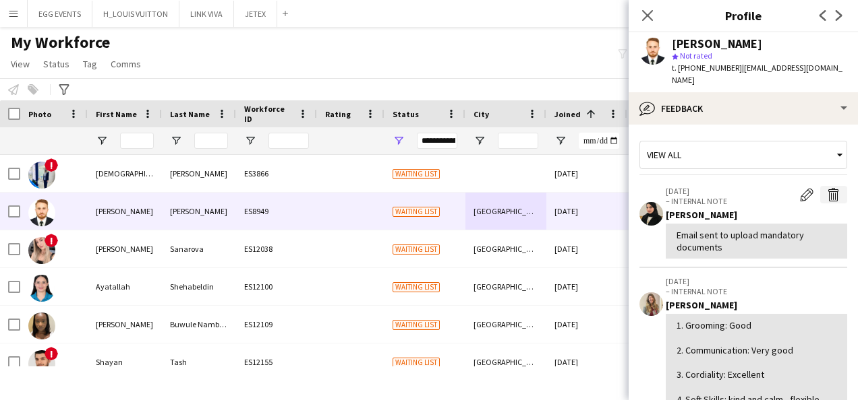
click at [827, 188] on app-icon "Delete internal note" at bounding box center [833, 194] width 13 height 13
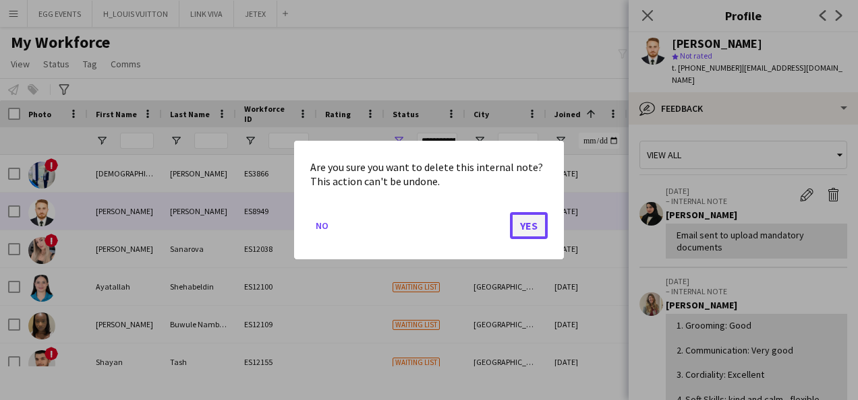
click at [515, 224] on button "Yes" at bounding box center [529, 225] width 38 height 27
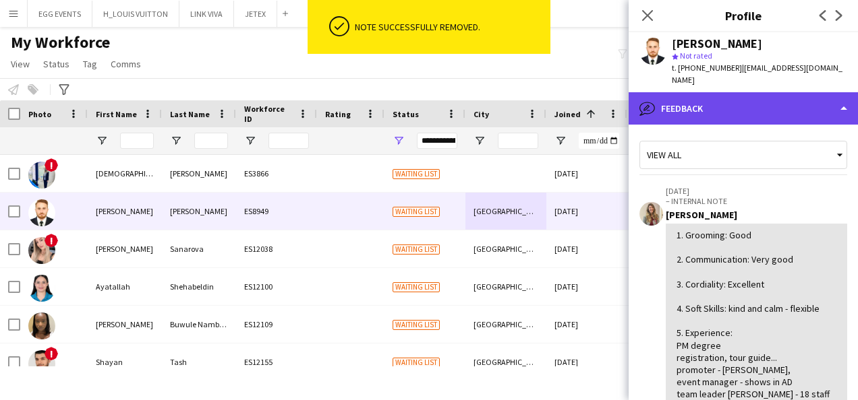
click at [727, 108] on div "bubble-pencil Feedback" at bounding box center [742, 108] width 229 height 32
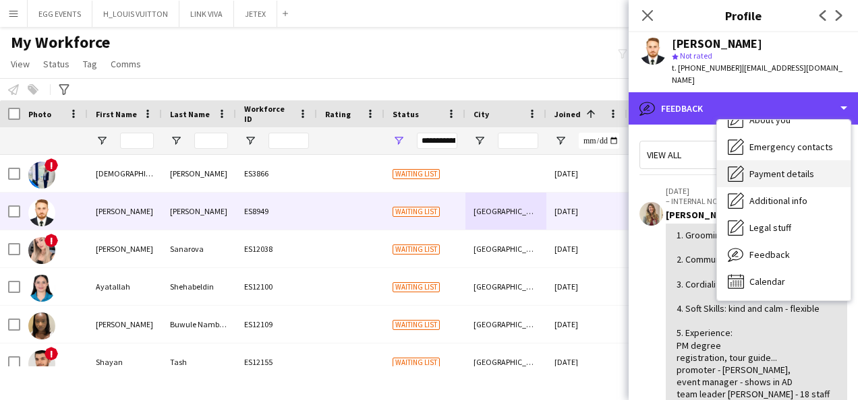
scroll to position [0, 0]
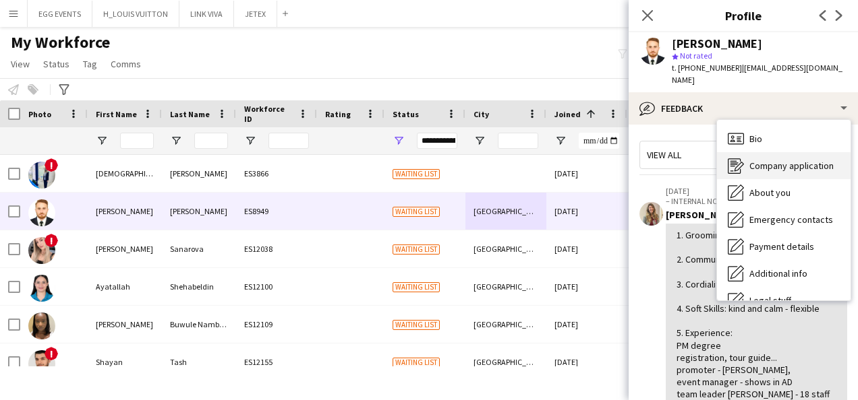
click at [736, 160] on icon "Company application" at bounding box center [735, 166] width 16 height 16
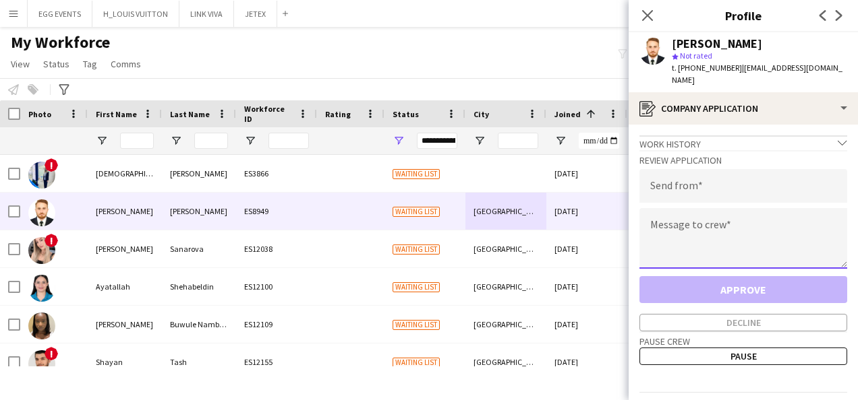
click at [687, 247] on textarea at bounding box center [743, 238] width 208 height 61
paste textarea "**********"
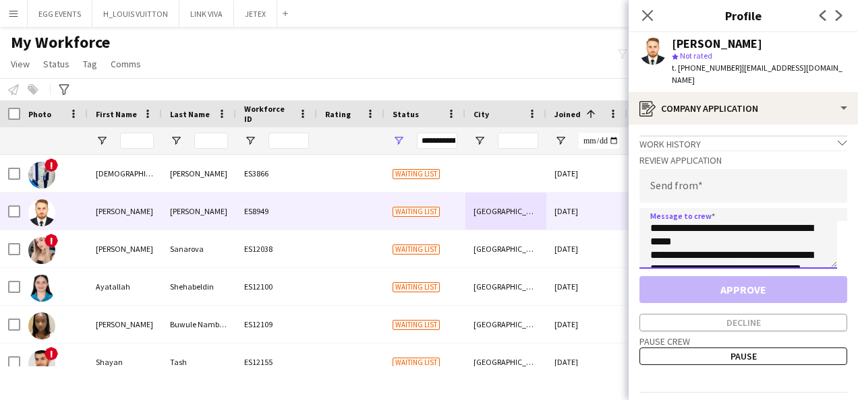
type textarea "**********"
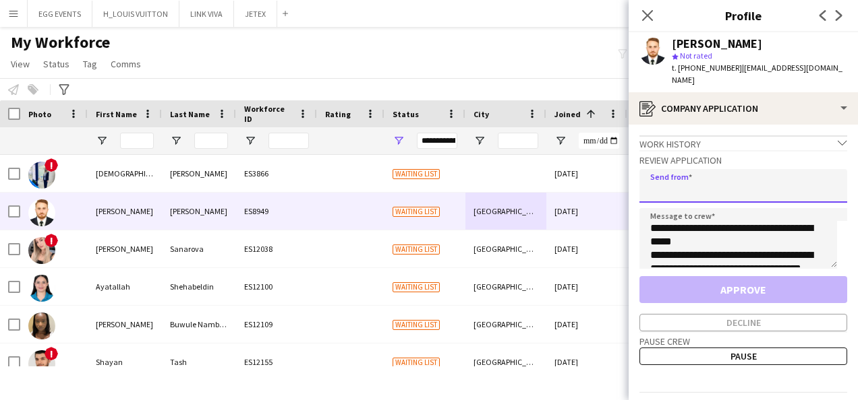
click at [678, 171] on input "email" at bounding box center [743, 186] width 208 height 34
type input "**********"
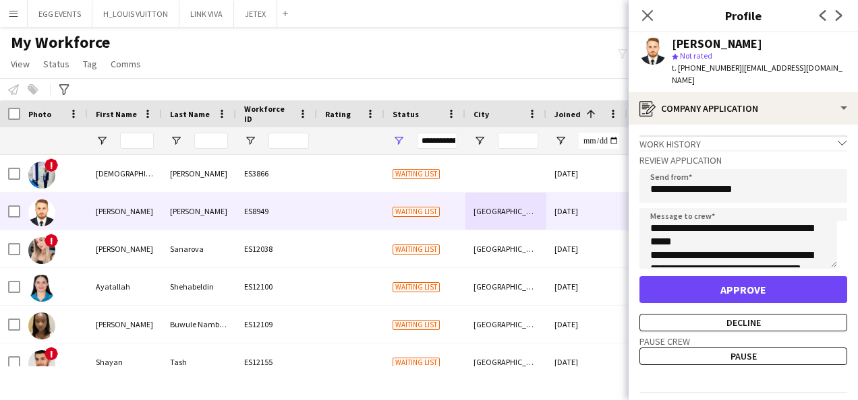
drag, startPoint x: 782, startPoint y: 44, endPoint x: 671, endPoint y: 49, distance: 111.3
click at [671, 49] on div "[PERSON_NAME] Nawab star Not rated t. [PHONE_NUMBER] | [EMAIL_ADDRESS][DOMAIN_N…" at bounding box center [742, 62] width 229 height 60
copy div "[PERSON_NAME]"
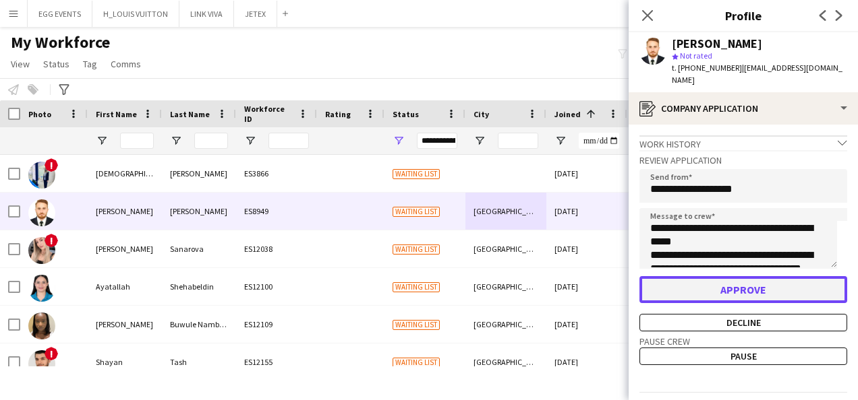
click at [755, 285] on button "Approve" at bounding box center [743, 289] width 208 height 27
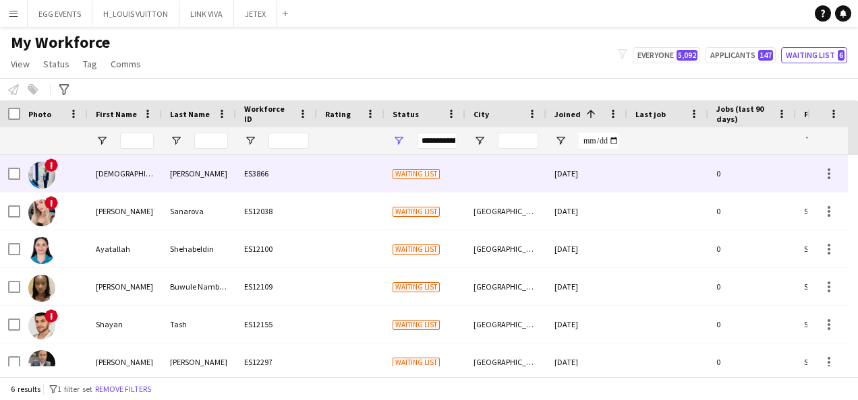
click at [633, 185] on div at bounding box center [667, 173] width 81 height 37
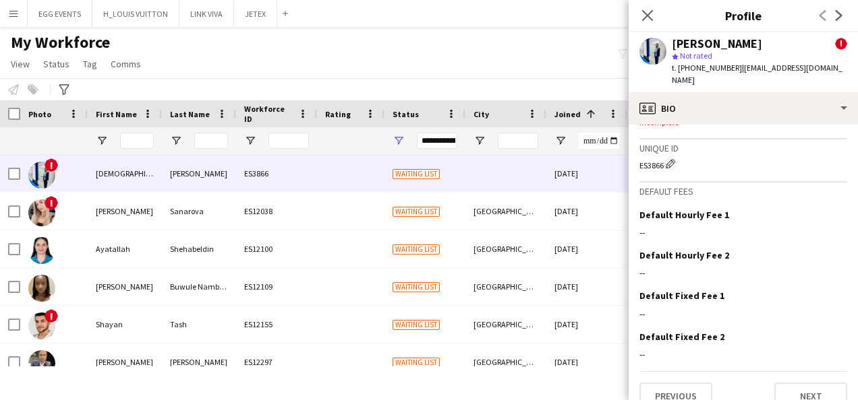
scroll to position [666, 0]
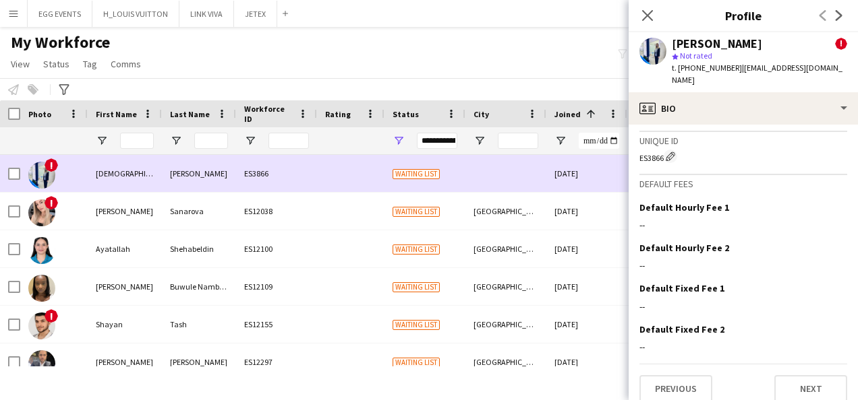
click at [606, 160] on div "[DATE]" at bounding box center [586, 173] width 81 height 37
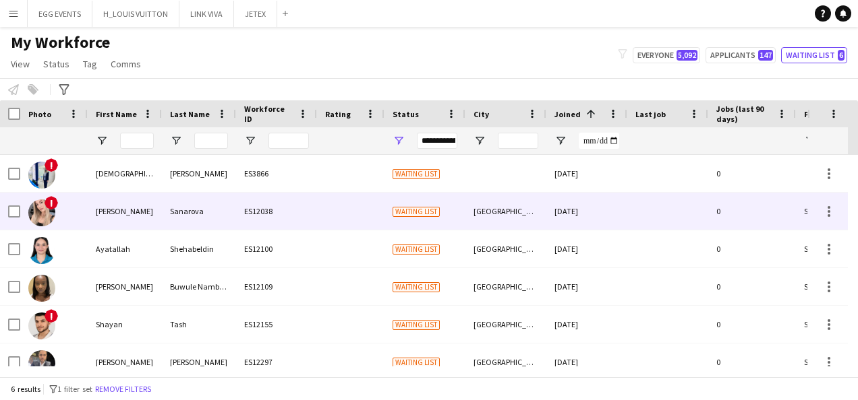
scroll to position [15, 0]
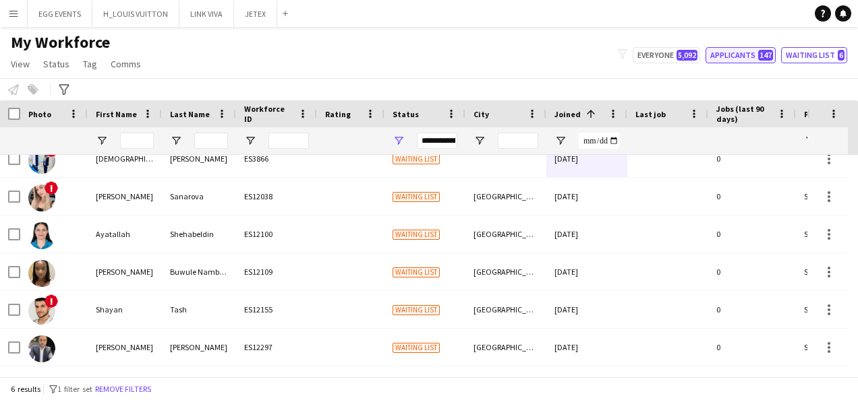
click at [742, 55] on button "Applicants 147" at bounding box center [740, 55] width 70 height 16
type input "**********"
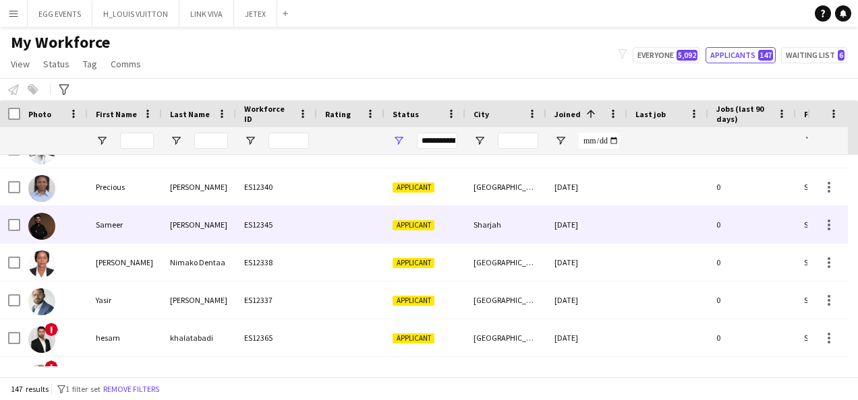
scroll to position [0, 0]
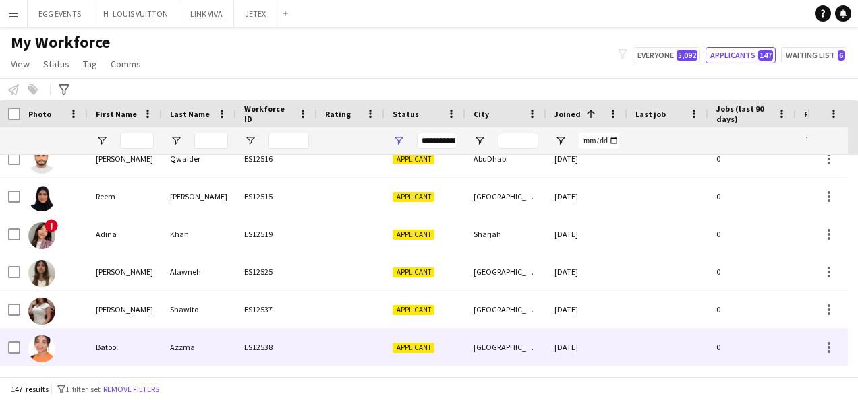
click at [453, 333] on div "Applicant" at bounding box center [424, 347] width 81 height 37
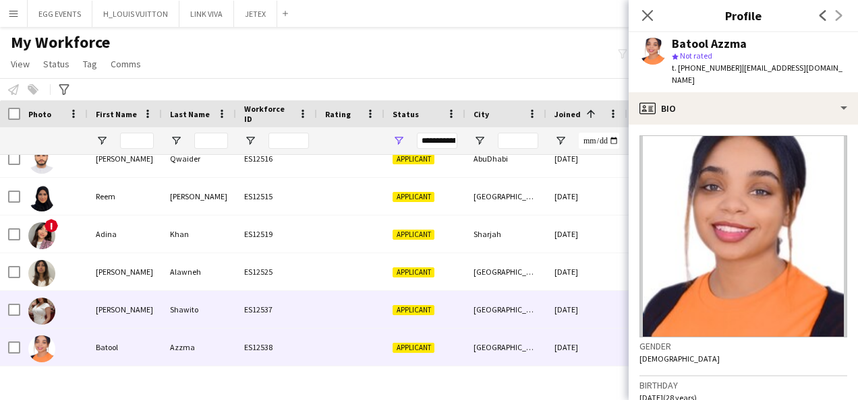
click at [470, 306] on div "[GEOGRAPHIC_DATA]" at bounding box center [505, 309] width 81 height 37
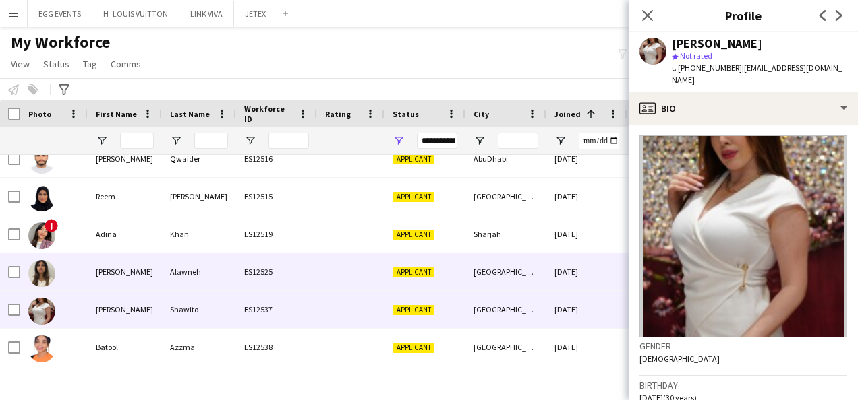
click at [494, 272] on div "[GEOGRAPHIC_DATA]" at bounding box center [505, 272] width 81 height 37
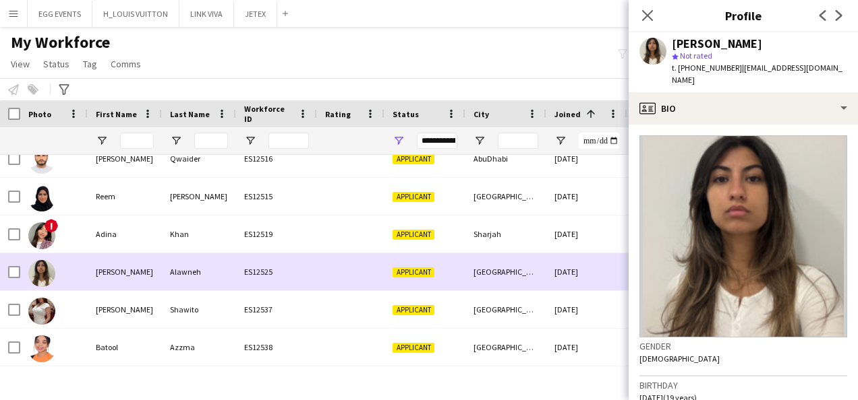
click at [494, 272] on div "[GEOGRAPHIC_DATA]" at bounding box center [505, 272] width 81 height 37
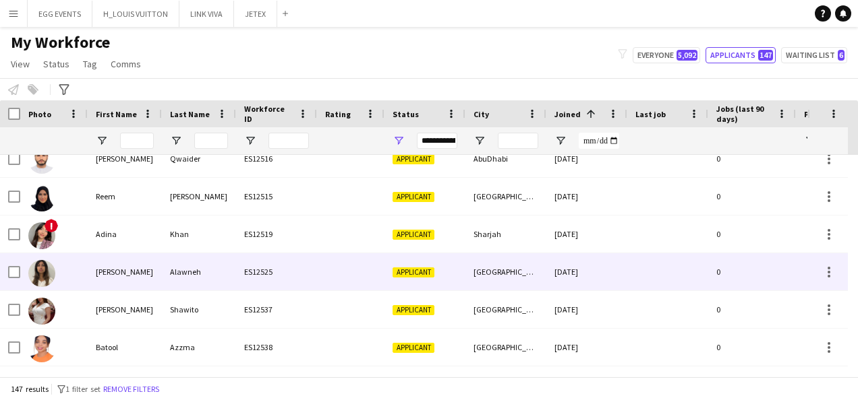
click at [494, 272] on div "[GEOGRAPHIC_DATA]" at bounding box center [505, 272] width 81 height 37
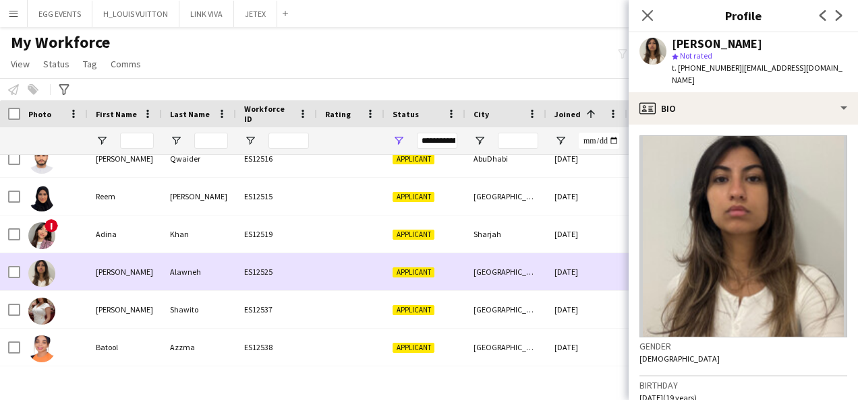
click at [494, 272] on div "[GEOGRAPHIC_DATA]" at bounding box center [505, 272] width 81 height 37
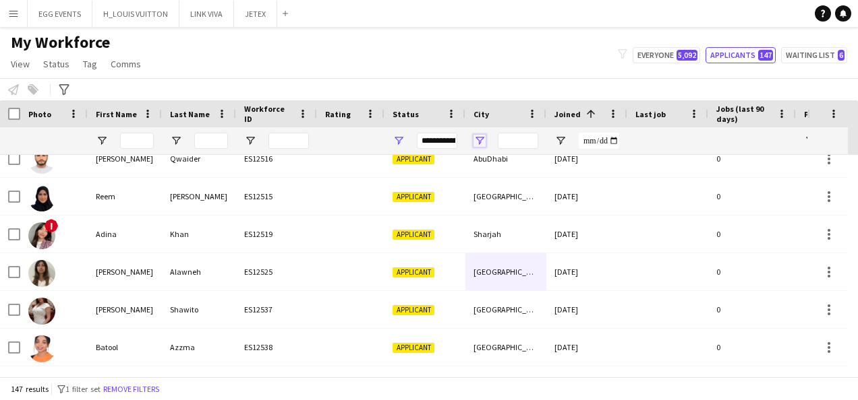
click at [476, 135] on span "Open Filter Menu" at bounding box center [479, 141] width 12 height 12
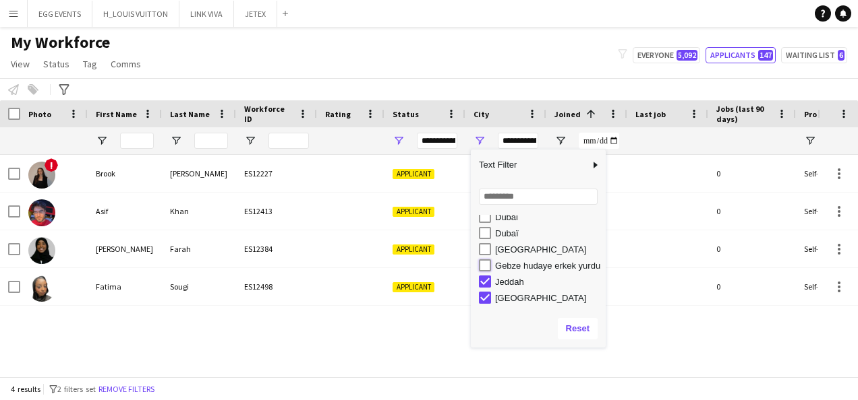
type input "**********"
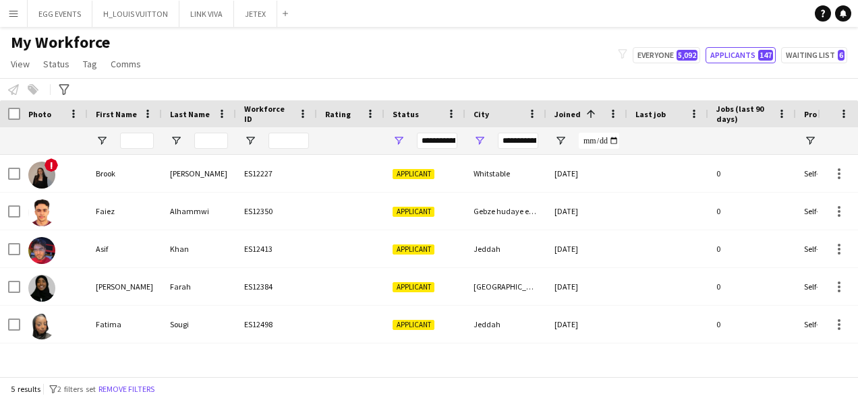
click at [489, 102] on div "City" at bounding box center [505, 113] width 65 height 27
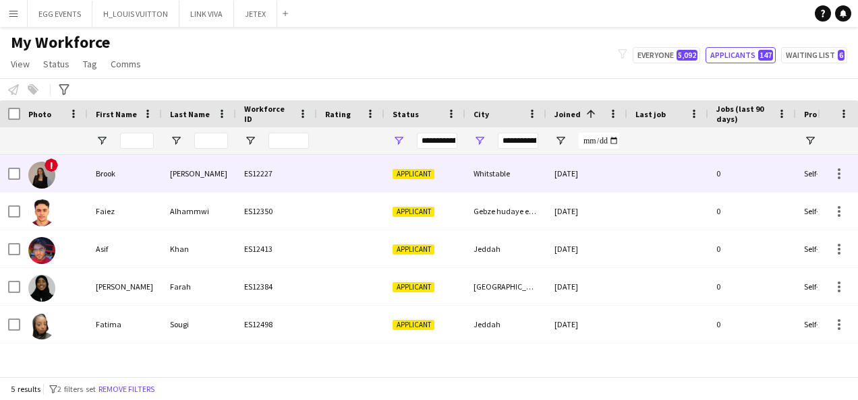
click at [485, 191] on div "Whitstable" at bounding box center [505, 173] width 81 height 37
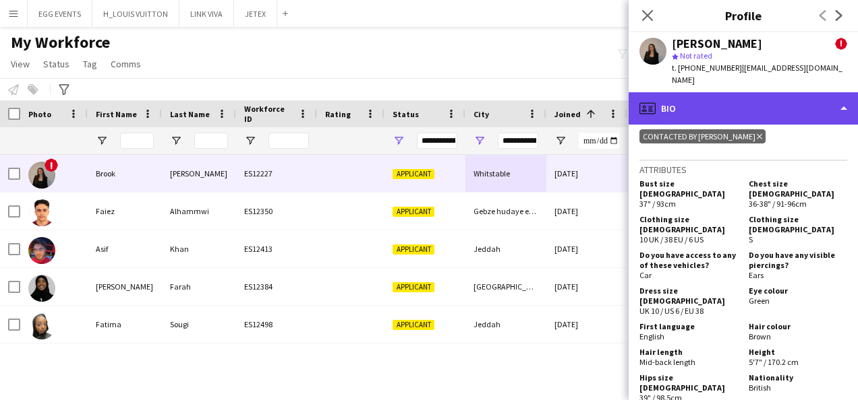
click at [770, 102] on div "profile Bio" at bounding box center [742, 108] width 229 height 32
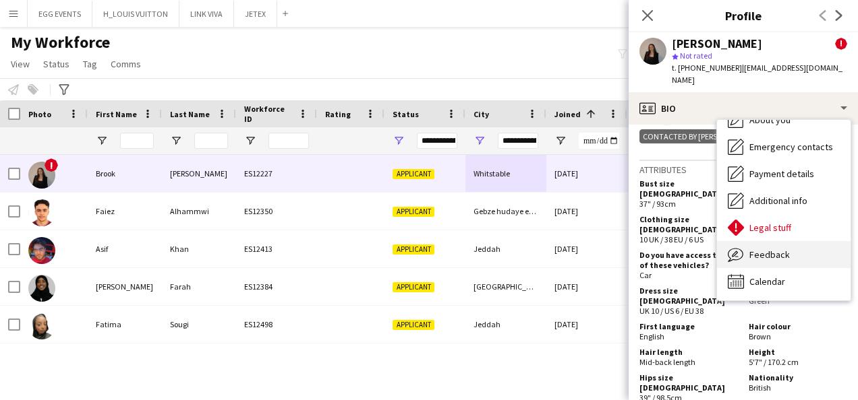
click at [758, 249] on span "Feedback" at bounding box center [769, 255] width 40 height 12
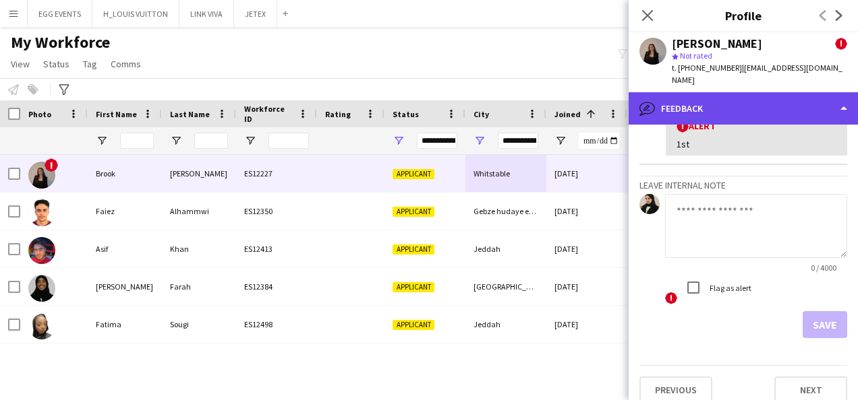
click at [770, 107] on div "bubble-pencil Feedback" at bounding box center [742, 108] width 229 height 32
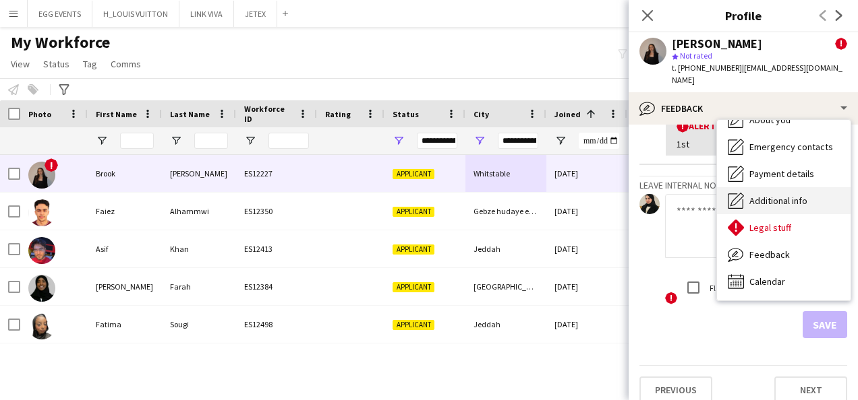
click at [765, 195] on span "Additional info" at bounding box center [778, 201] width 58 height 12
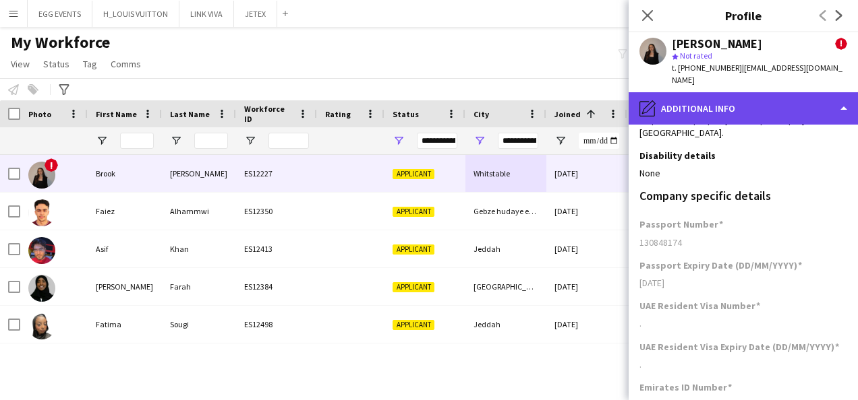
click at [783, 108] on div "pencil4 Additional info" at bounding box center [742, 108] width 229 height 32
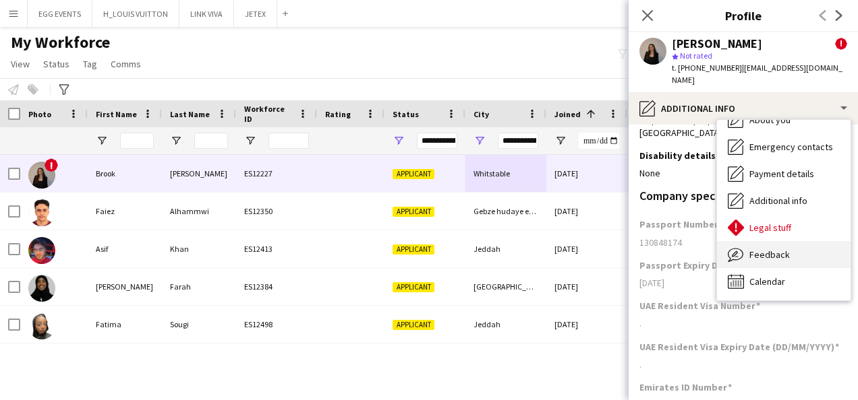
click at [783, 249] on span "Feedback" at bounding box center [769, 255] width 40 height 12
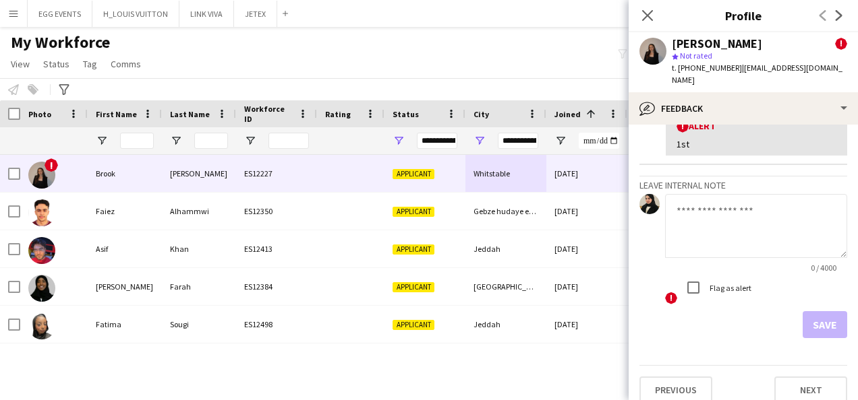
click at [750, 214] on textarea at bounding box center [756, 226] width 182 height 64
type textarea "**********"
click at [804, 311] on button "Save" at bounding box center [824, 324] width 44 height 27
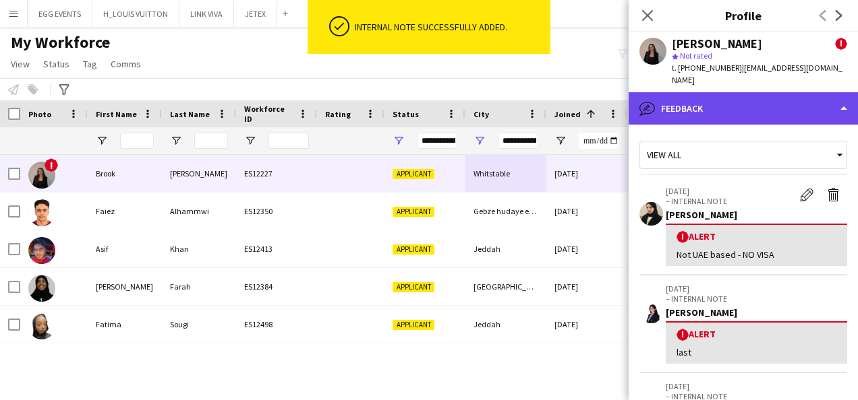
click at [763, 92] on div "bubble-pencil Feedback" at bounding box center [742, 108] width 229 height 32
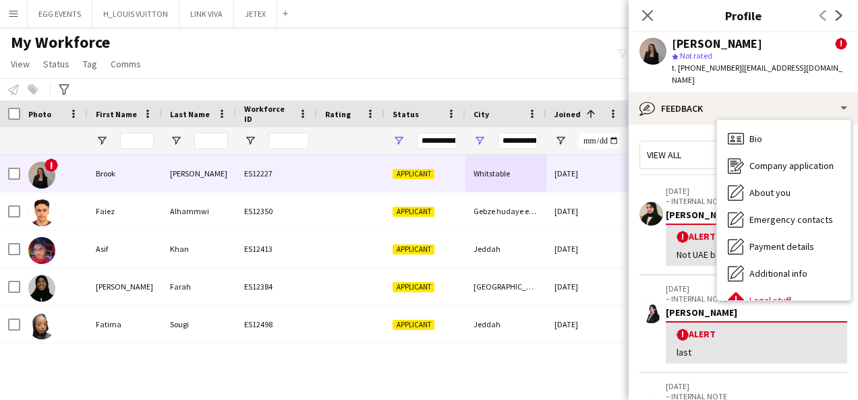
click at [752, 120] on div "Bio Bio Company application Company application About you About you Emergency c…" at bounding box center [783, 210] width 133 height 181
click at [750, 125] on div "Bio Bio" at bounding box center [783, 138] width 133 height 27
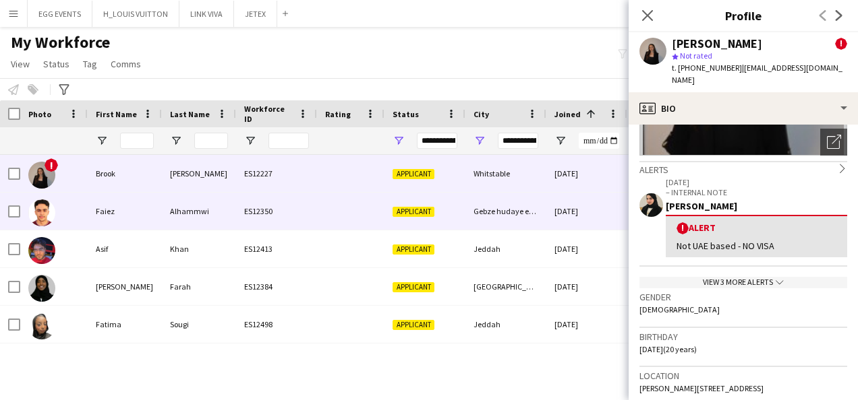
click at [563, 208] on div "[DATE]" at bounding box center [586, 211] width 81 height 37
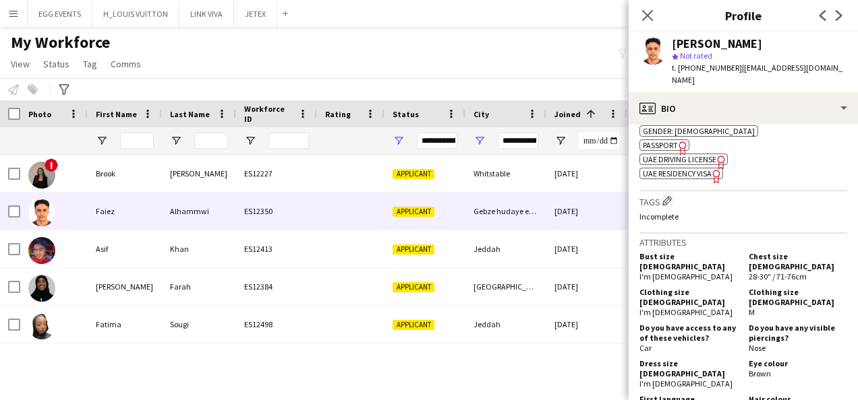
scroll to position [576, 0]
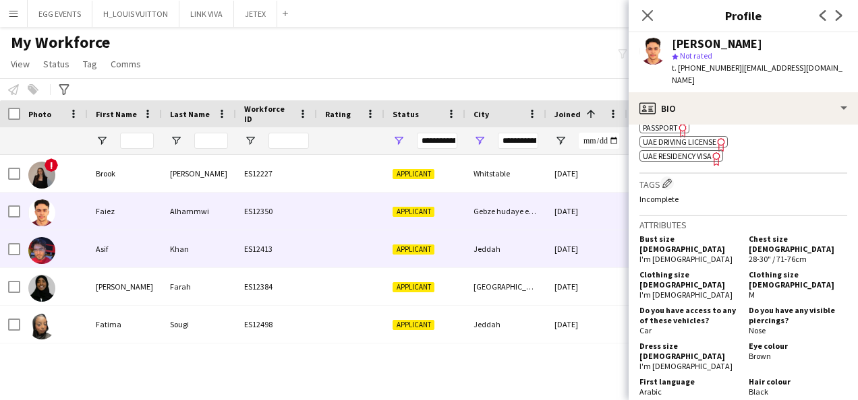
click at [587, 248] on div "[DATE]" at bounding box center [586, 249] width 81 height 37
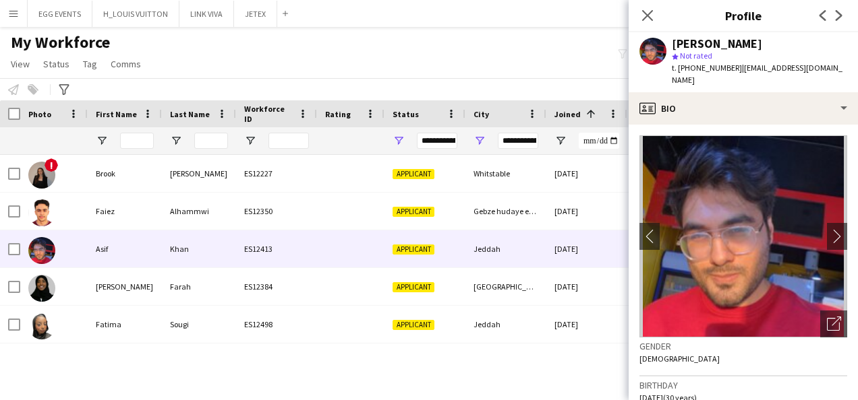
scroll to position [585, 0]
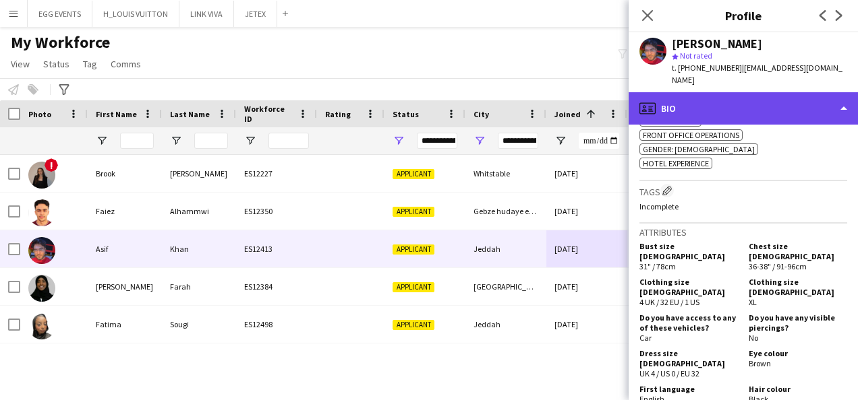
click at [740, 97] on div "profile Bio" at bounding box center [742, 108] width 229 height 32
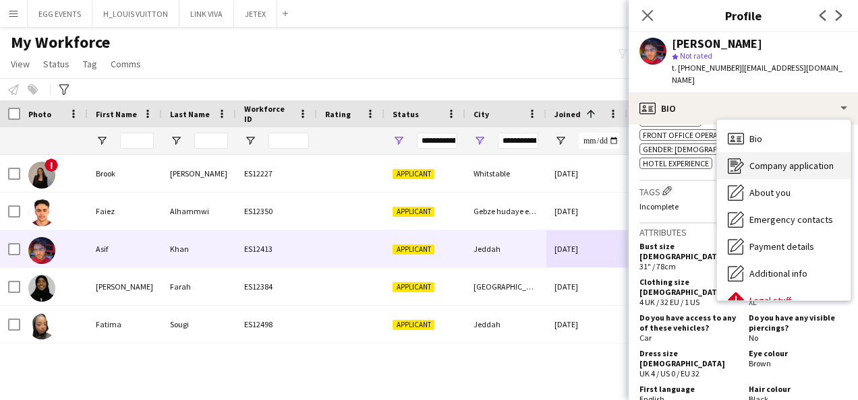
click at [742, 158] on icon "Company application" at bounding box center [735, 166] width 16 height 16
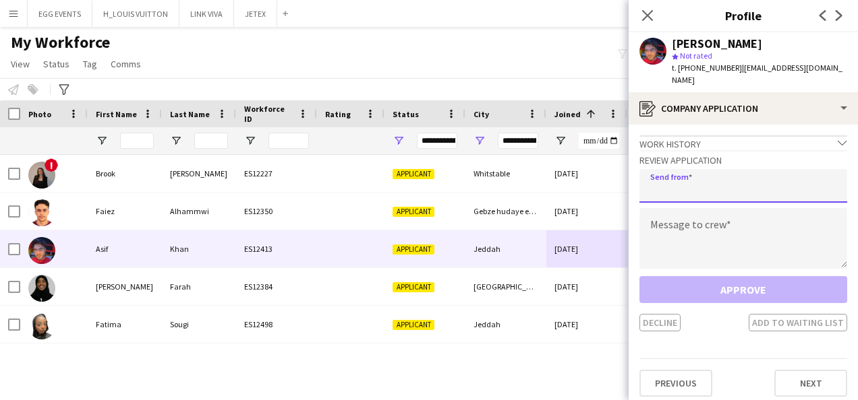
click at [728, 169] on input "email" at bounding box center [743, 186] width 208 height 34
type input "**********"
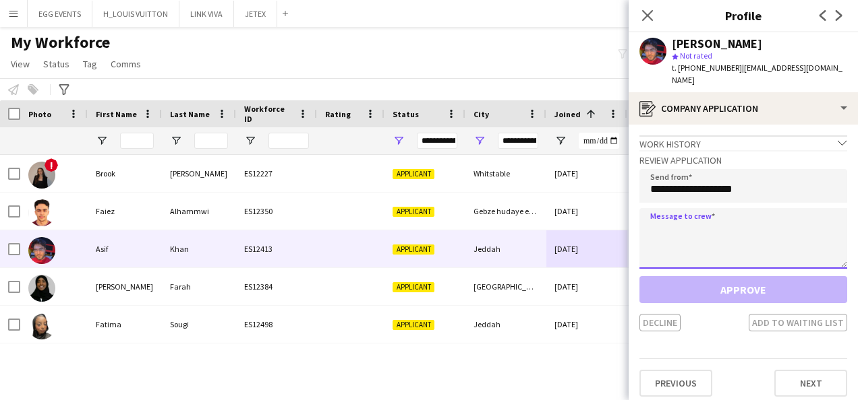
click at [692, 216] on textarea at bounding box center [743, 238] width 208 height 61
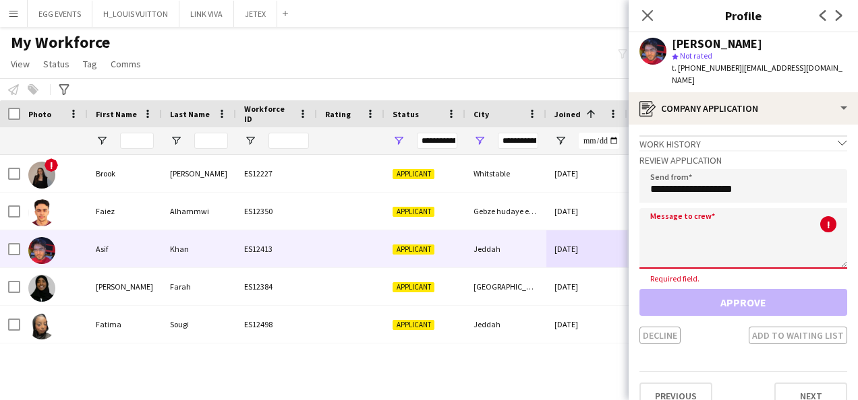
paste textarea "**********"
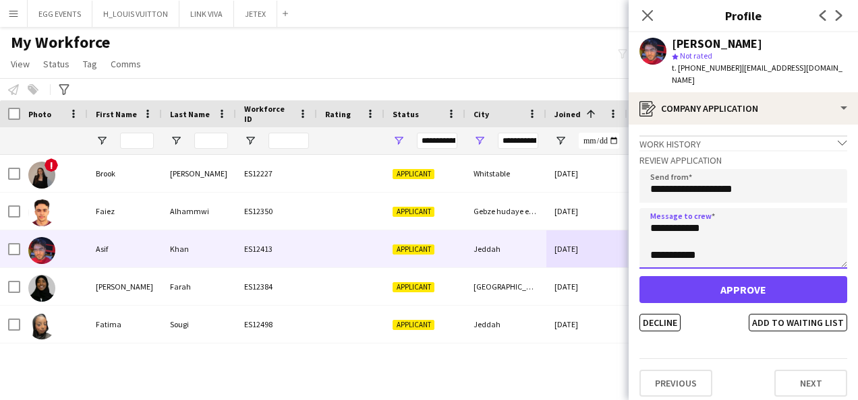
scroll to position [0, 0]
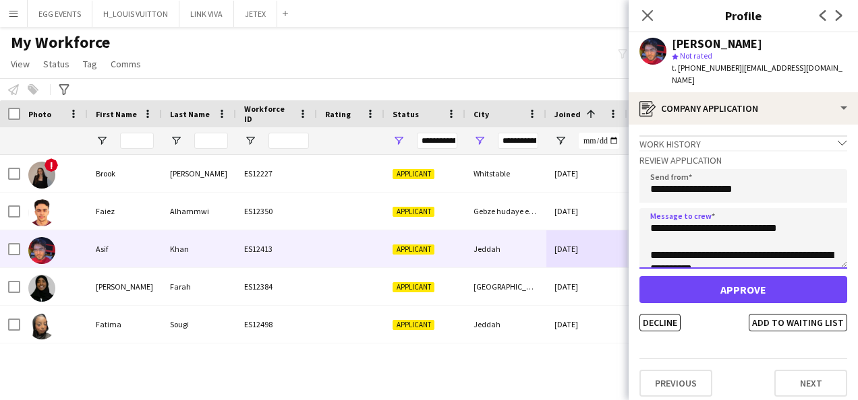
type textarea "**********"
drag, startPoint x: 669, startPoint y: 301, endPoint x: 657, endPoint y: 311, distance: 16.2
click at [657, 311] on div "Approve Decline Add to waiting list" at bounding box center [743, 303] width 208 height 55
click at [657, 314] on button "Decline" at bounding box center [659, 323] width 41 height 18
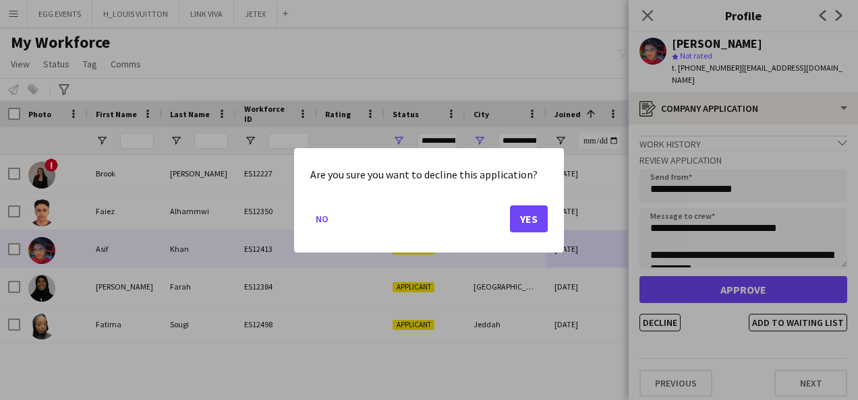
click at [554, 231] on div "Are you sure you want to decline this application? No Yes" at bounding box center [429, 200] width 270 height 105
click at [537, 221] on button "Yes" at bounding box center [529, 218] width 38 height 27
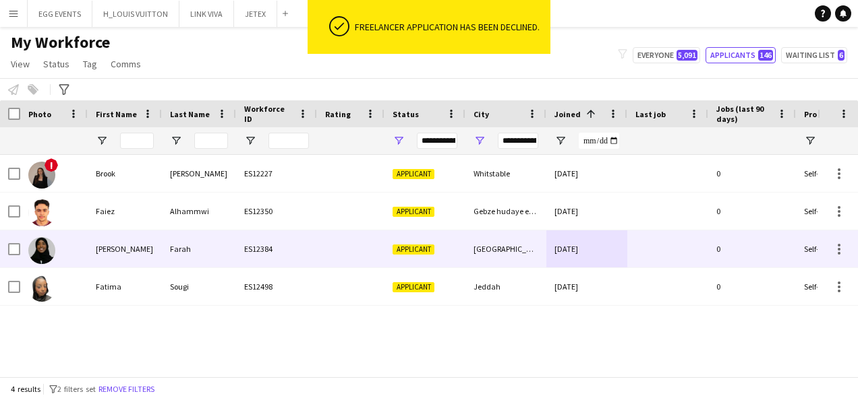
click at [529, 241] on div "[GEOGRAPHIC_DATA]" at bounding box center [505, 249] width 81 height 37
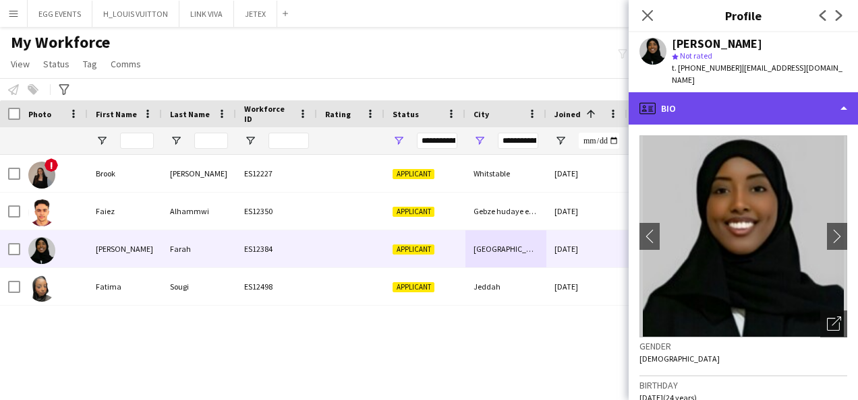
click at [754, 92] on div "profile Bio" at bounding box center [742, 108] width 229 height 32
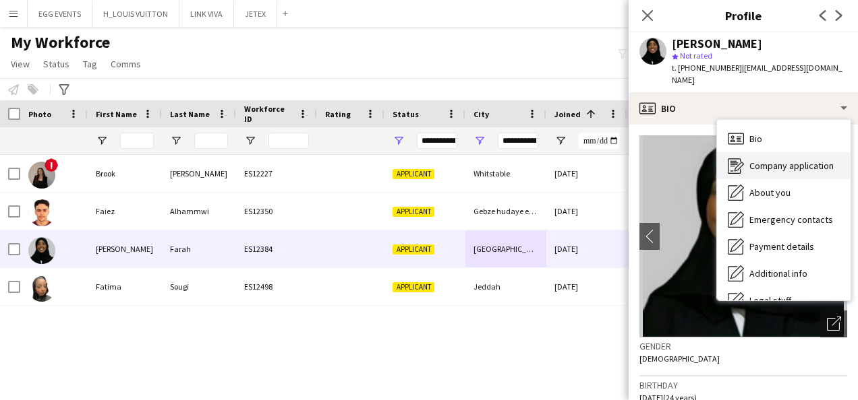
click at [736, 165] on div "Company application Company application" at bounding box center [783, 165] width 133 height 27
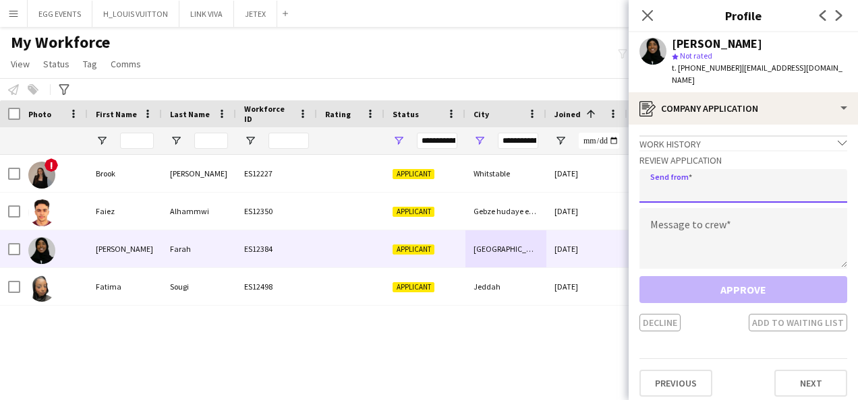
drag, startPoint x: 721, startPoint y: 180, endPoint x: 683, endPoint y: 231, distance: 63.1
click at [683, 231] on div "Review Application Send from Message to crew Approve Decline Add to waiting list" at bounding box center [743, 240] width 208 height 181
type input "**********"
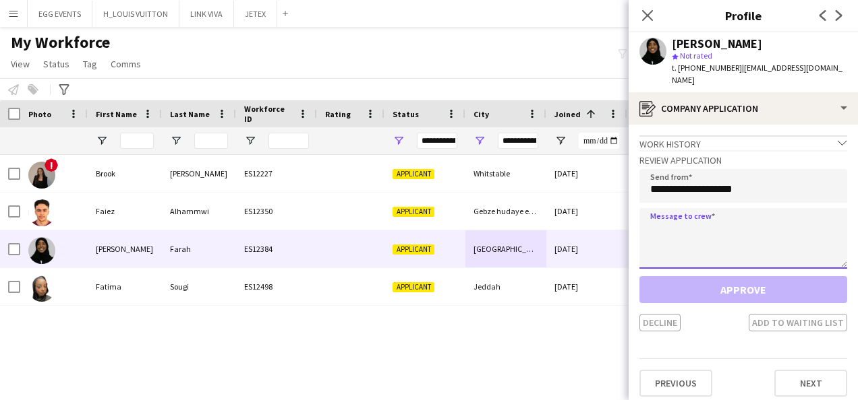
click at [683, 231] on textarea at bounding box center [743, 238] width 208 height 61
paste textarea "**********"
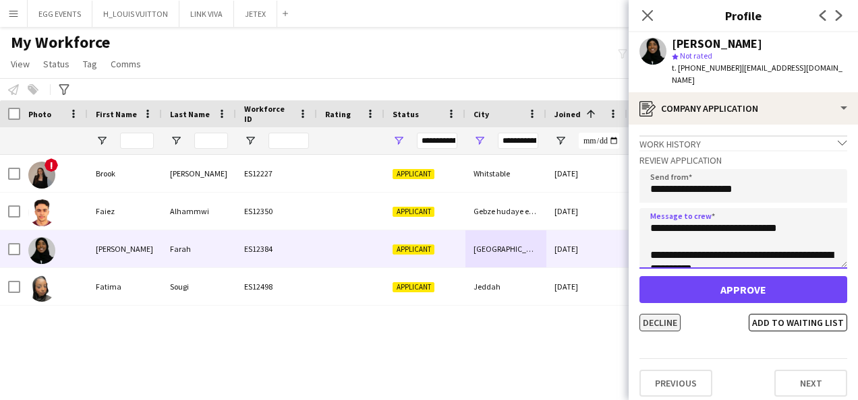
type textarea "**********"
click at [651, 314] on button "Decline" at bounding box center [659, 323] width 41 height 18
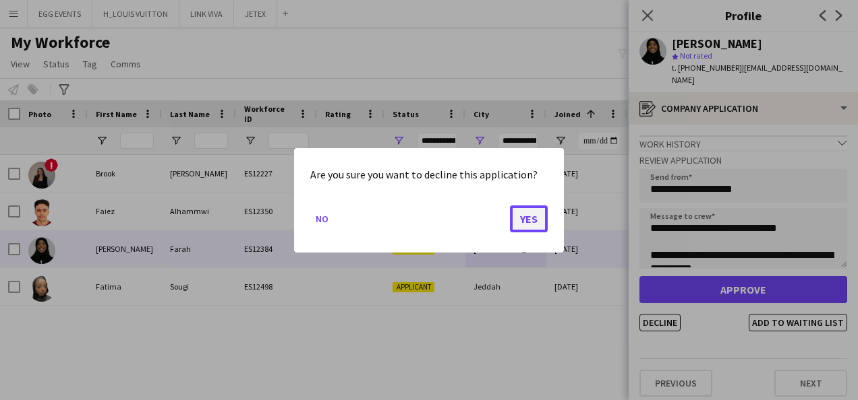
click at [518, 229] on button "Yes" at bounding box center [529, 218] width 38 height 27
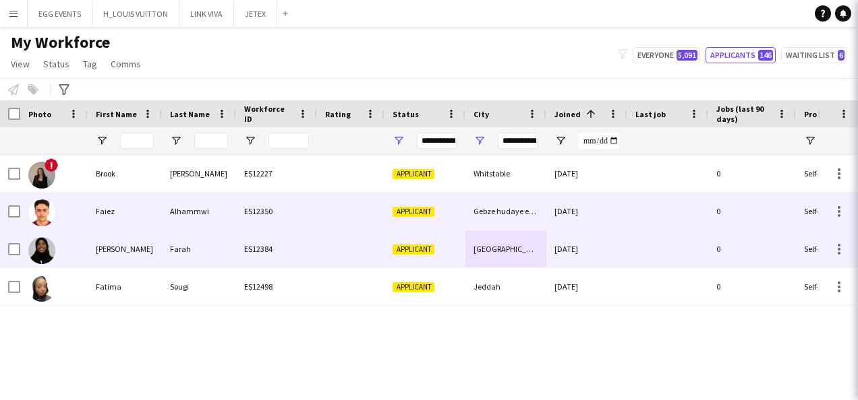
type input "**********"
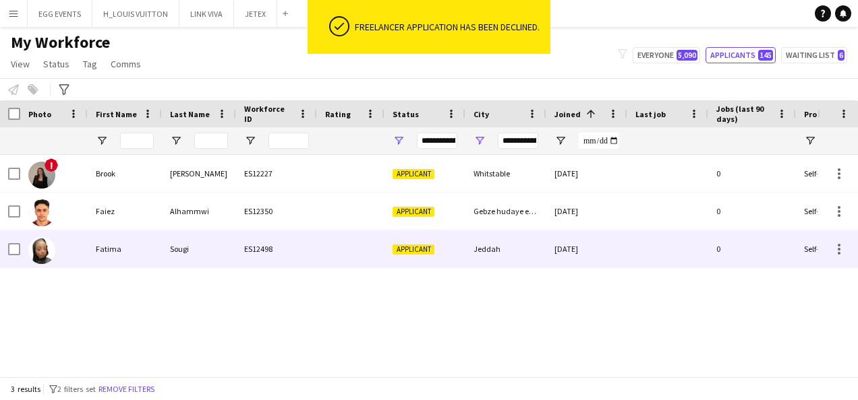
click at [506, 250] on div "Jeddah" at bounding box center [505, 249] width 81 height 37
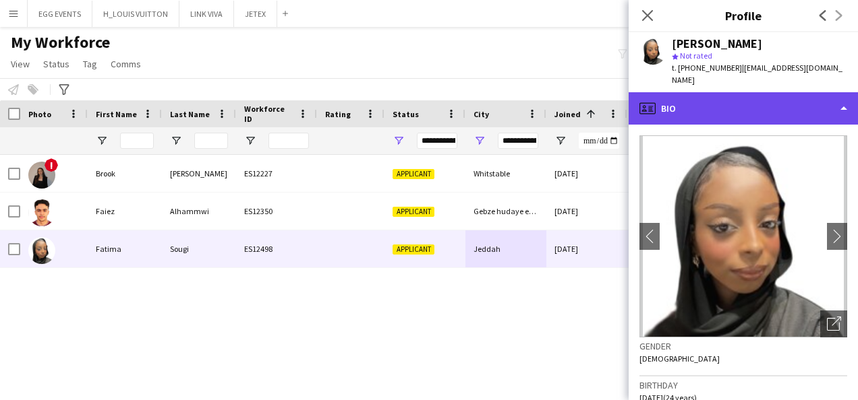
click at [750, 93] on div "profile Bio" at bounding box center [742, 108] width 229 height 32
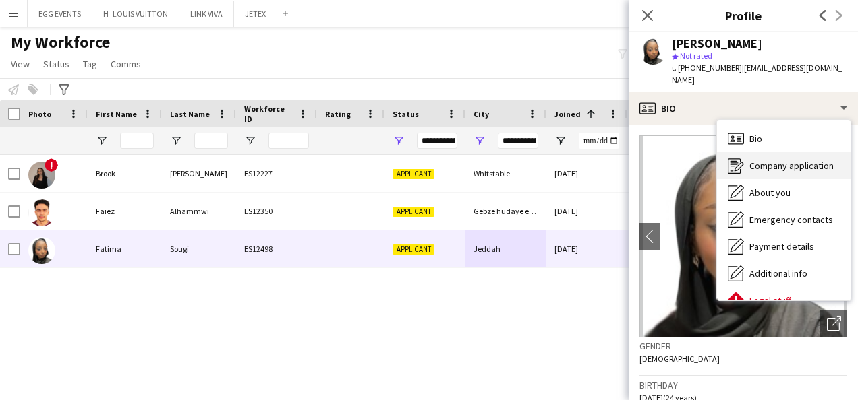
click at [763, 160] on span "Company application" at bounding box center [791, 166] width 84 height 12
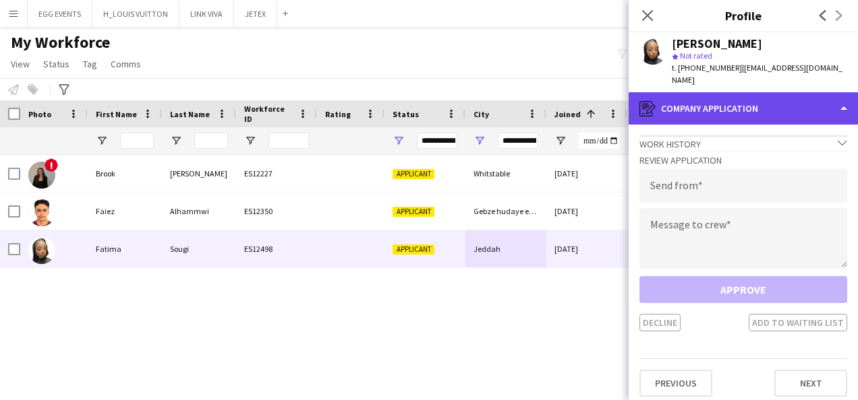
click at [761, 98] on div "register Company application" at bounding box center [742, 108] width 229 height 32
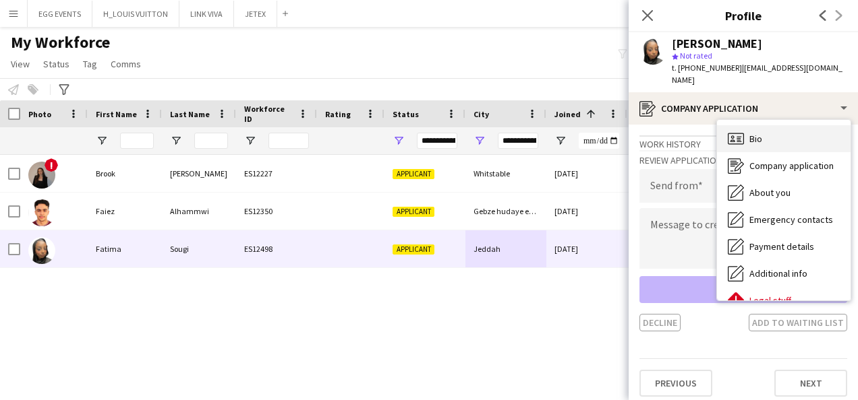
click at [761, 125] on div "Bio Bio" at bounding box center [783, 138] width 133 height 27
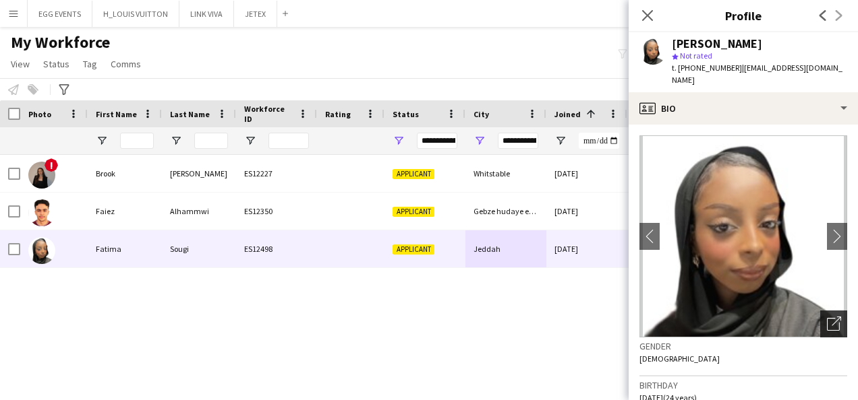
click at [820, 311] on div "Open photos pop-in" at bounding box center [833, 324] width 27 height 27
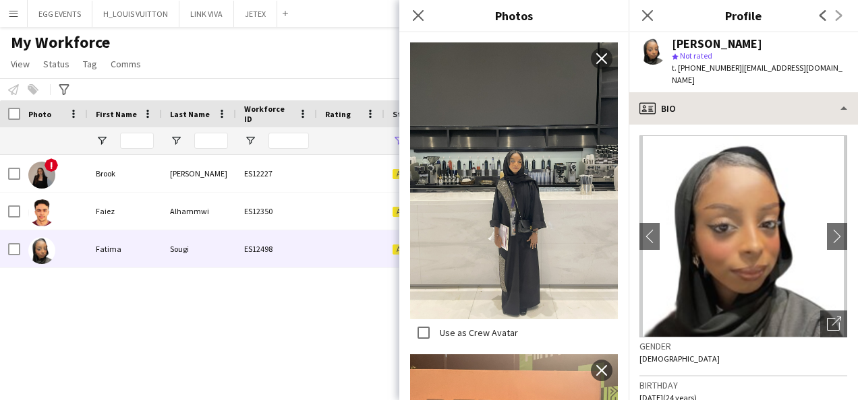
scroll to position [608, 0]
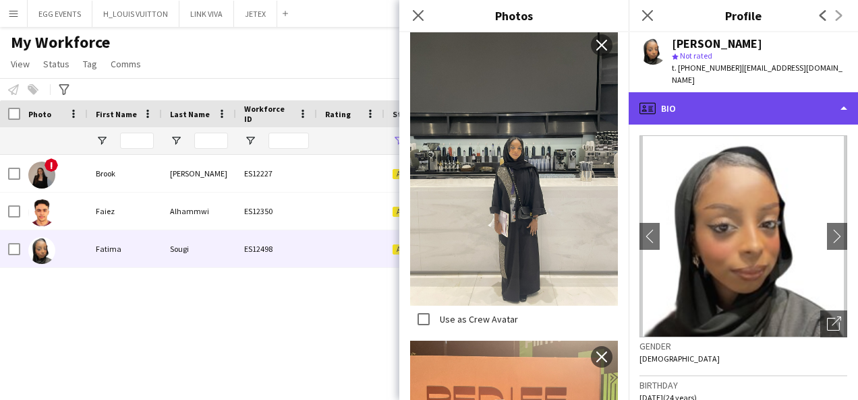
click at [744, 92] on div "profile Bio" at bounding box center [742, 108] width 229 height 32
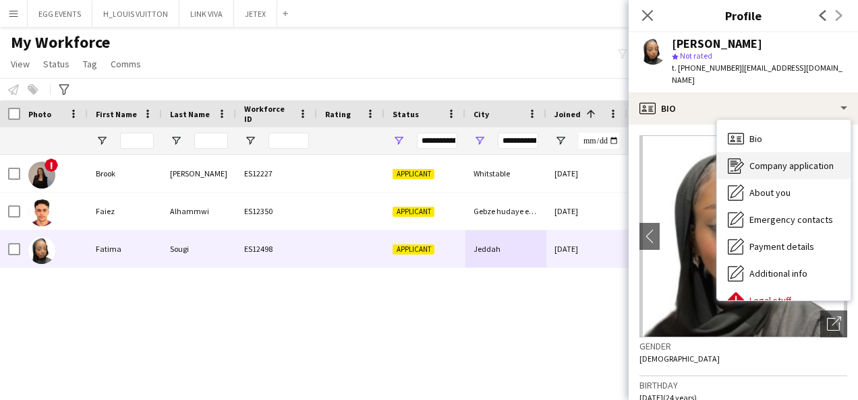
click at [761, 160] on span "Company application" at bounding box center [791, 166] width 84 height 12
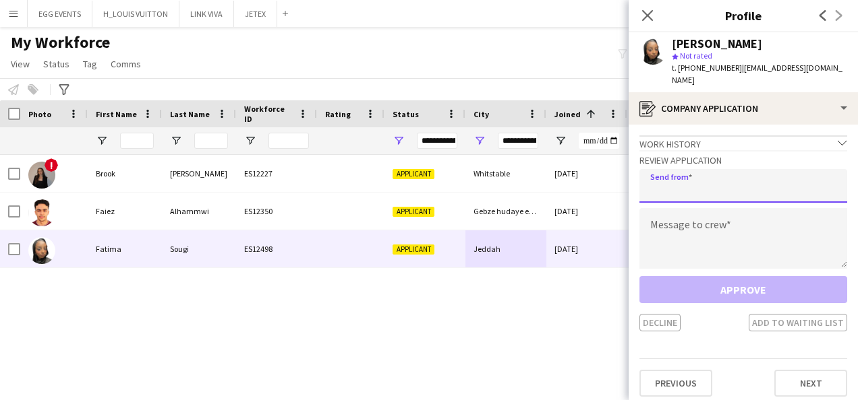
drag, startPoint x: 746, startPoint y: 168, endPoint x: 689, endPoint y: 236, distance: 88.6
click at [689, 236] on div "Review Application Send from Message to crew Approve Decline Add to waiting list" at bounding box center [743, 240] width 208 height 181
type input "**********"
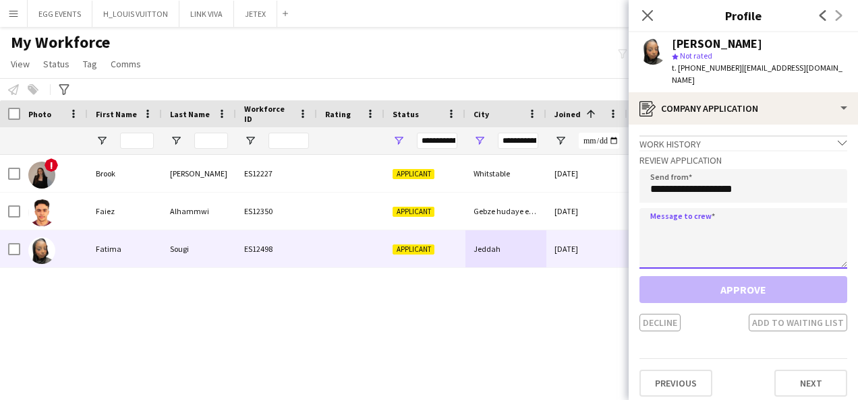
click at [689, 236] on textarea at bounding box center [743, 238] width 208 height 61
paste textarea "**********"
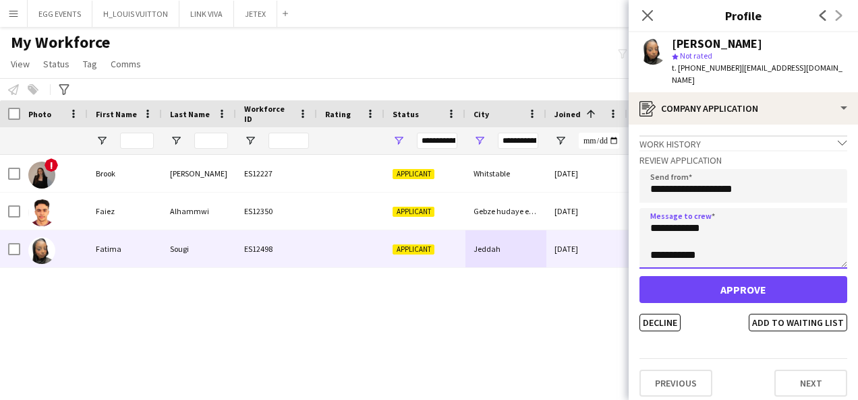
scroll to position [0, 0]
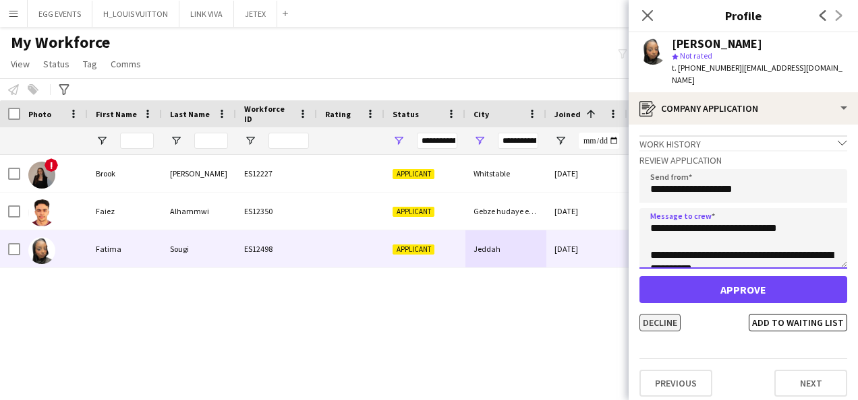
type textarea "**********"
click at [653, 314] on button "Decline" at bounding box center [659, 323] width 41 height 18
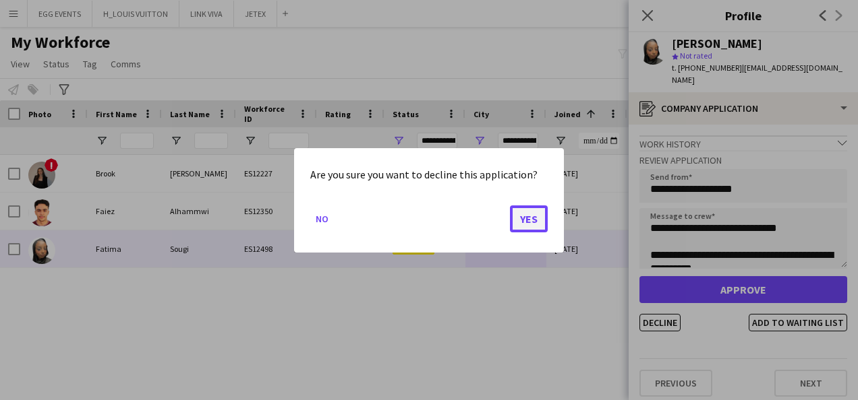
click at [527, 223] on button "Yes" at bounding box center [529, 218] width 38 height 27
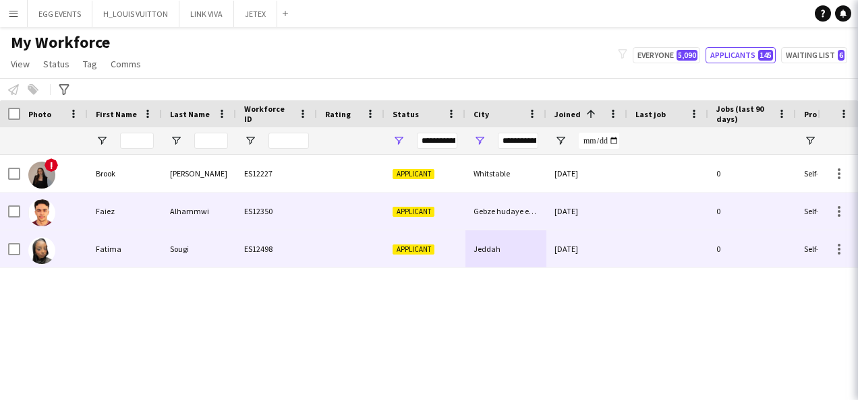
type input "**********"
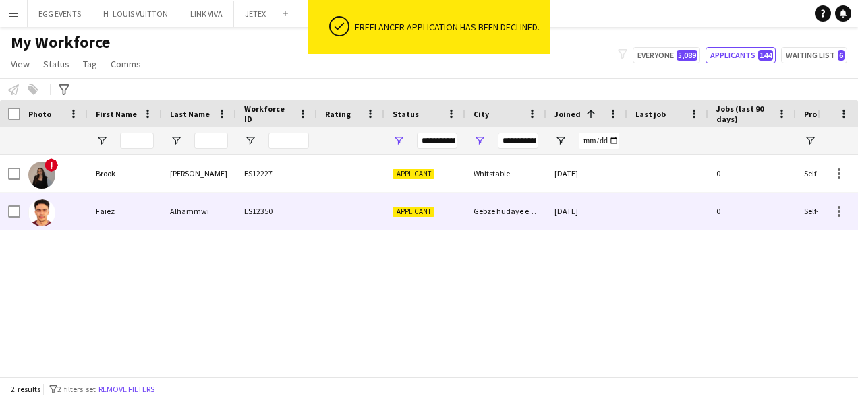
drag, startPoint x: 527, startPoint y: 223, endPoint x: 578, endPoint y: 150, distance: 89.6
click at [578, 150] on div "Workforce Details Photo First Name" at bounding box center [429, 238] width 858 height 276
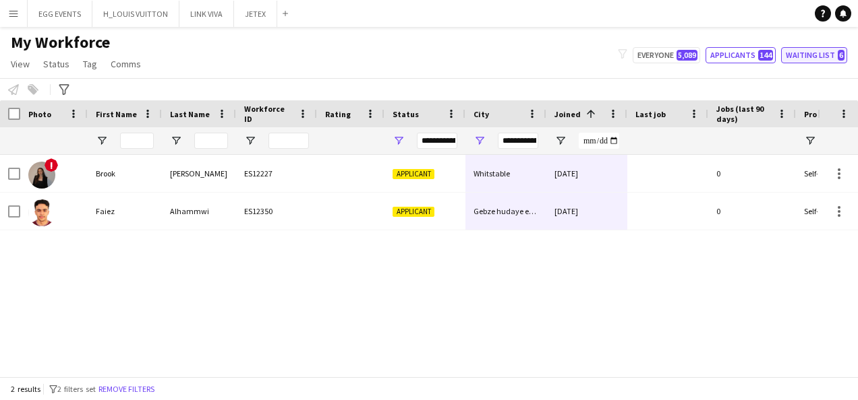
click at [821, 59] on button "Waiting list 6" at bounding box center [814, 55] width 66 height 16
type input "**********"
